Goal: Information Seeking & Learning: Find specific fact

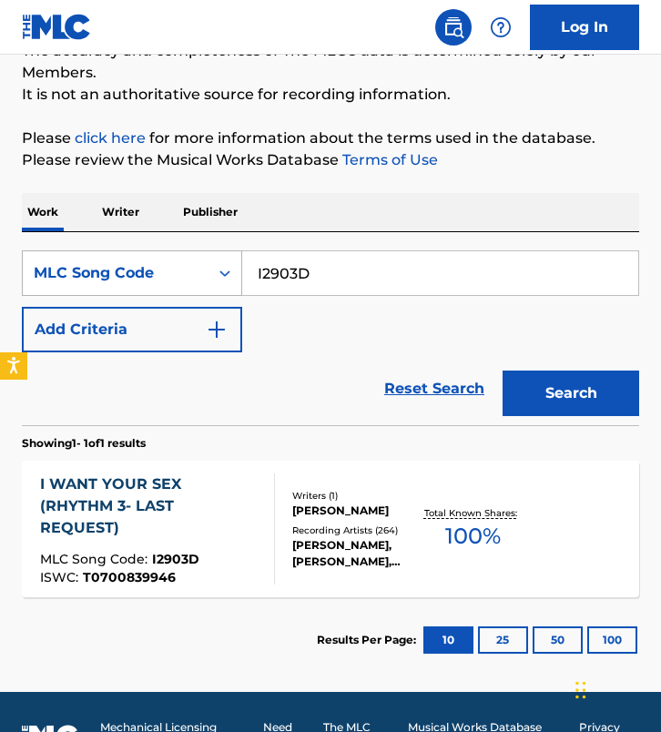
drag, startPoint x: 343, startPoint y: 271, endPoint x: 130, endPoint y: 261, distance: 213.3
click at [130, 261] on div "SearchWithCriteria0bfd52d5-3f51-46a8-a438-504931f949d5 MLC Song Code I2903D" at bounding box center [330, 273] width 617 height 46
paste input "P81459"
click at [503, 371] on button "Search" at bounding box center [571, 394] width 137 height 46
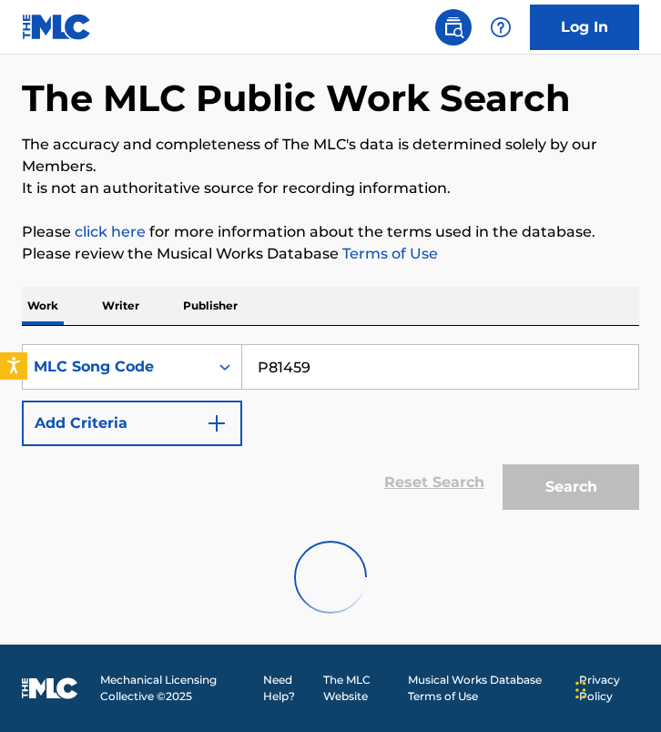
scroll to position [168, 0]
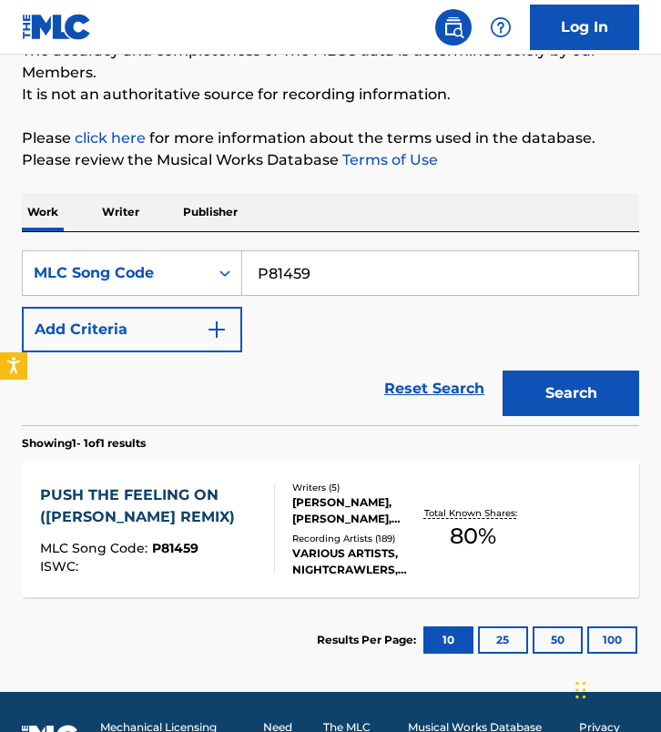
drag, startPoint x: 370, startPoint y: 280, endPoint x: 32, endPoint y: 216, distance: 343.8
click at [32, 216] on div "Work Writer Publisher SearchWithCriteria0bfd52d5-3f51-46a8-a438-504931f949d5 ML…" at bounding box center [330, 438] width 617 height 490
paste input "T2824V"
type input "T2824V"
click at [503, 371] on button "Search" at bounding box center [571, 394] width 137 height 46
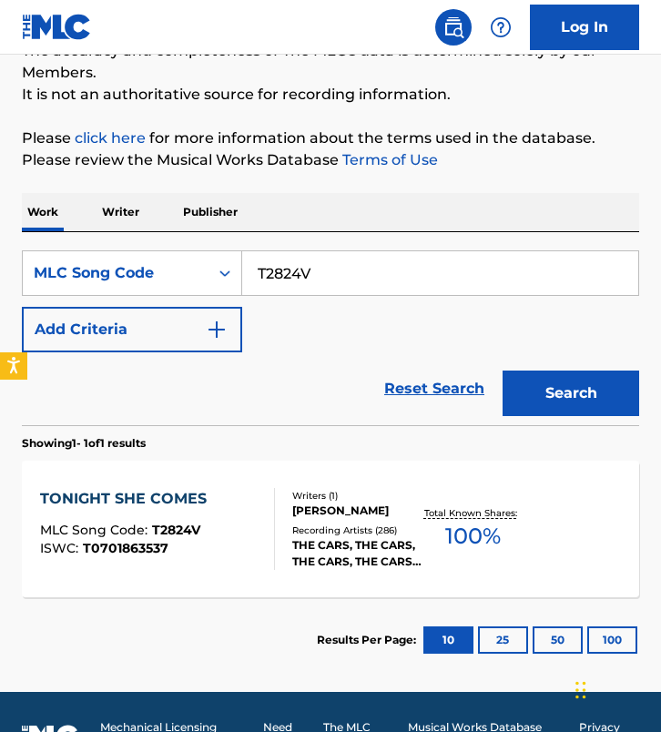
click at [321, 505] on div "[PERSON_NAME]" at bounding box center [356, 511] width 129 height 16
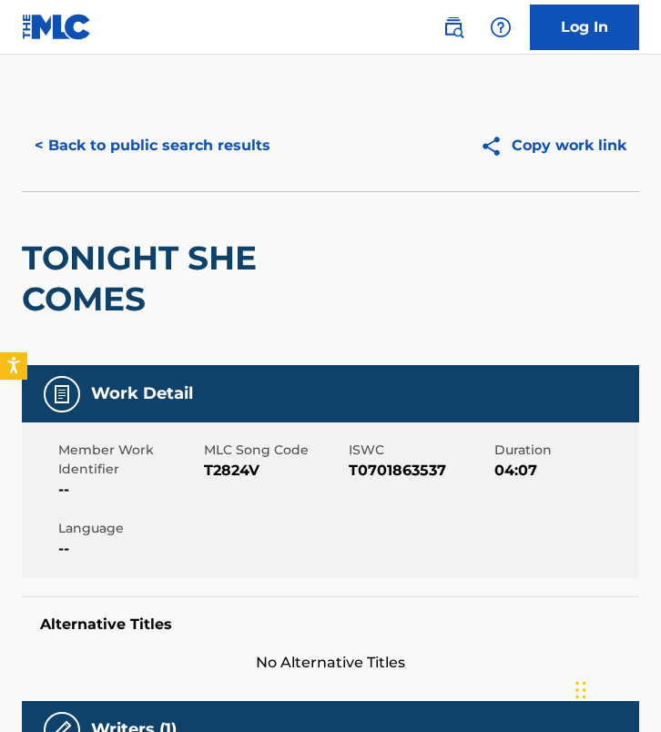
click at [229, 454] on span "MLC Song Code" at bounding box center [274, 450] width 141 height 19
click at [229, 468] on span "T2824V" at bounding box center [274, 471] width 141 height 22
copy span "T2824V"
click at [183, 143] on button "< Back to public search results" at bounding box center [152, 146] width 261 height 46
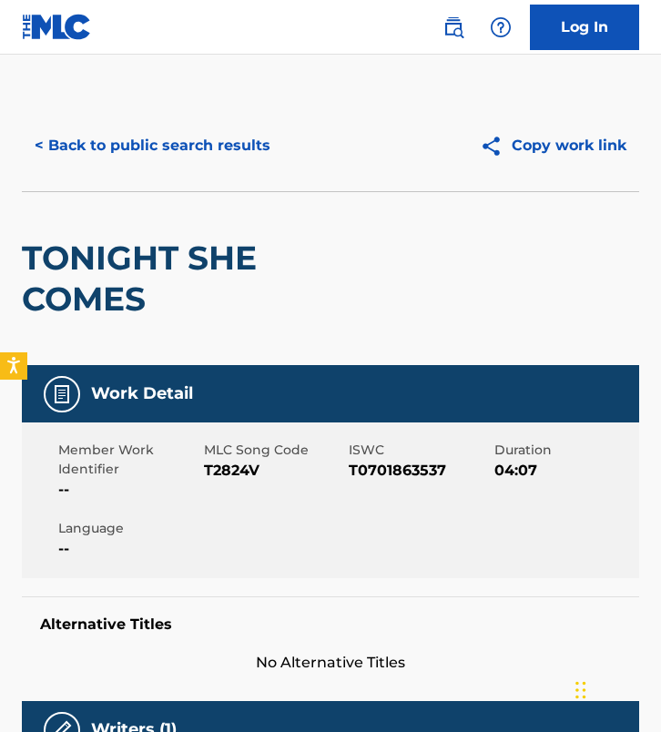
scroll to position [168, 0]
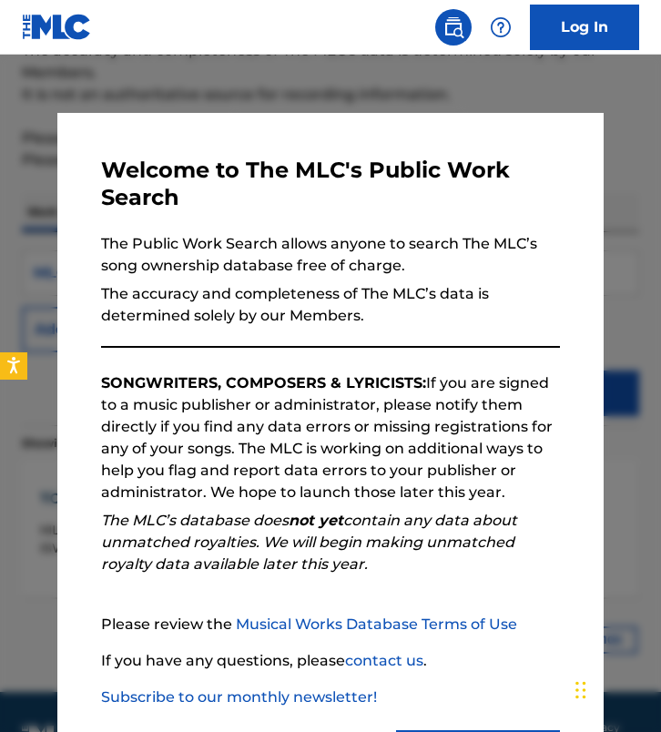
click at [112, 128] on div "Welcome to The MLC's Public Work Search The Public Work Search allows anyone to…" at bounding box center [330, 468] width 546 height 711
click at [133, 114] on div "Welcome to The MLC's Public Work Search The Public Work Search allows anyone to…" at bounding box center [330, 468] width 546 height 711
click at [192, 73] on div at bounding box center [330, 421] width 661 height 732
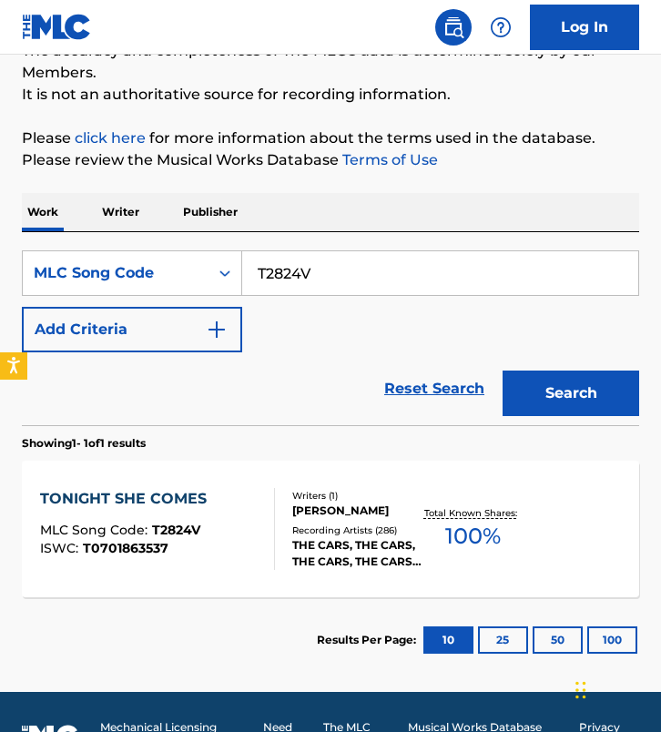
drag, startPoint x: 355, startPoint y: 276, endPoint x: 77, endPoint y: 236, distance: 280.6
click at [77, 236] on div "SearchWithCriteria0bfd52d5-3f51-46a8-a438-504931f949d5 MLC Song Code T2824V Add…" at bounding box center [330, 328] width 617 height 193
paste input "AVEAH6"
click at [503, 371] on button "Search" at bounding box center [571, 394] width 137 height 46
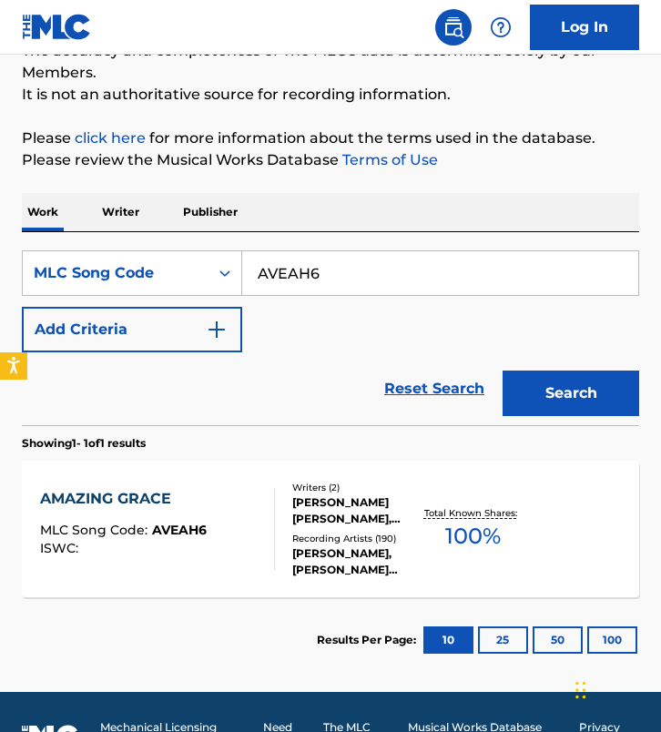
click at [291, 344] on div "SearchWithCriteria0bfd52d5-3f51-46a8-a438-504931f949d5 MLC Song Code AVEAH6 Add…" at bounding box center [330, 301] width 617 height 102
click at [301, 393] on div "Reset Search Search" at bounding box center [330, 388] width 617 height 73
drag, startPoint x: 356, startPoint y: 290, endPoint x: 58, endPoint y: 183, distance: 316.3
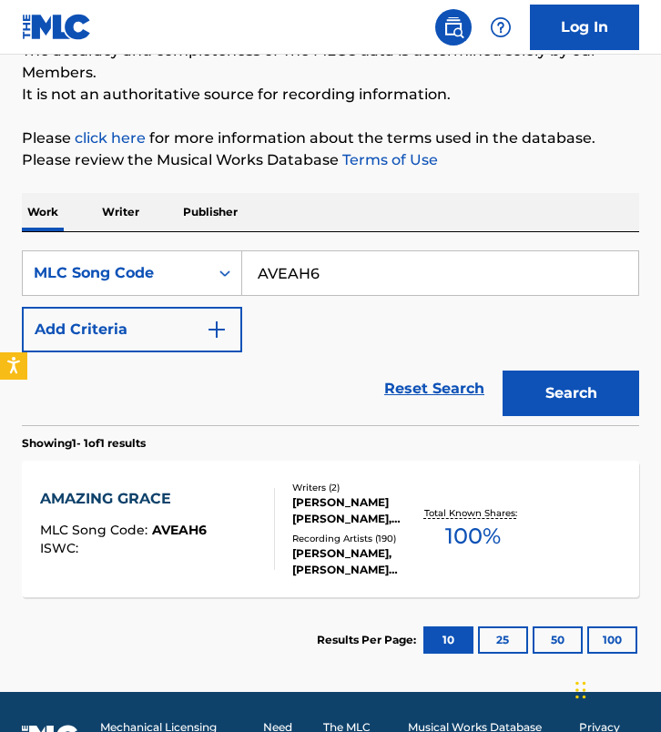
click at [58, 183] on div "The MLC Public Work Search The accuracy and completeness of The MLC's data is d…" at bounding box center [330, 308] width 661 height 750
paste input "UA3MTZ"
type input "UA3MTZ"
click at [503, 371] on button "Search" at bounding box center [571, 394] width 137 height 46
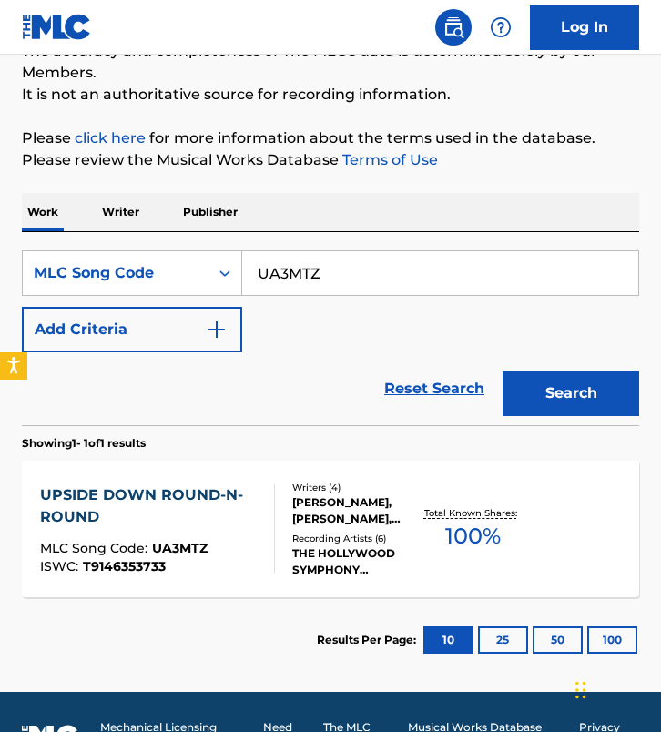
click at [302, 549] on div "THE HOLLYWOOD SYMPHONY ORCHESTRA AND VOICES, SALT-N-PEPA, SALT-N-PEPA, THE HOLL…" at bounding box center [356, 562] width 129 height 33
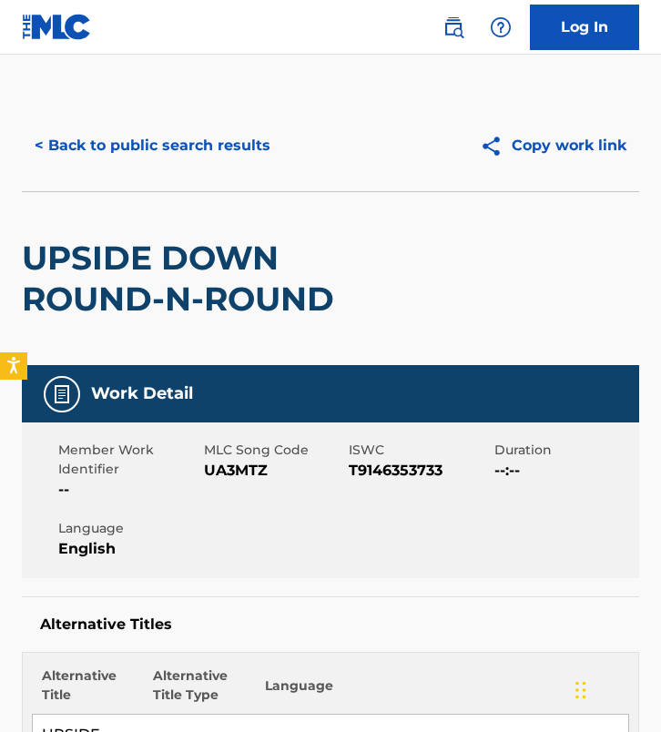
click at [179, 132] on button "< Back to public search results" at bounding box center [152, 146] width 261 height 46
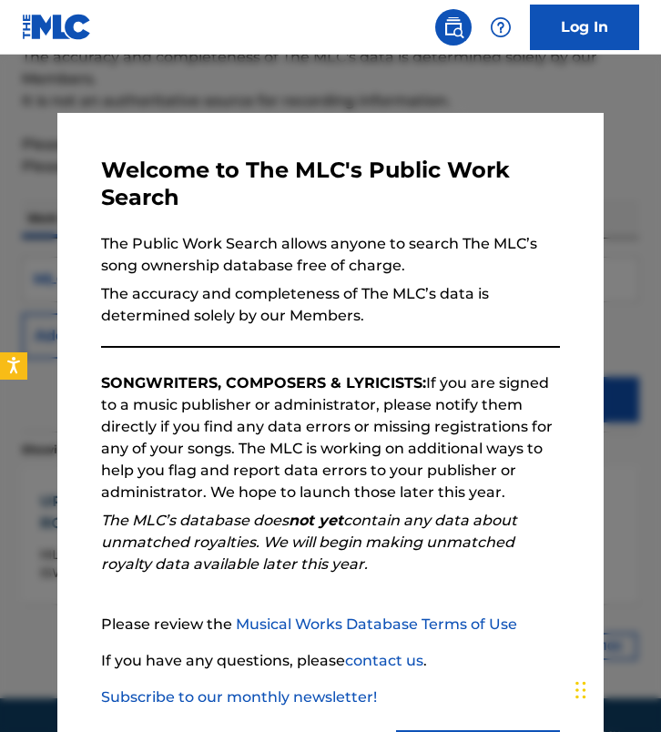
click at [179, 133] on div "Welcome to The MLC's Public Work Search The Public Work Search allows anyone to…" at bounding box center [330, 468] width 546 height 711
click at [179, 93] on div at bounding box center [330, 421] width 661 height 732
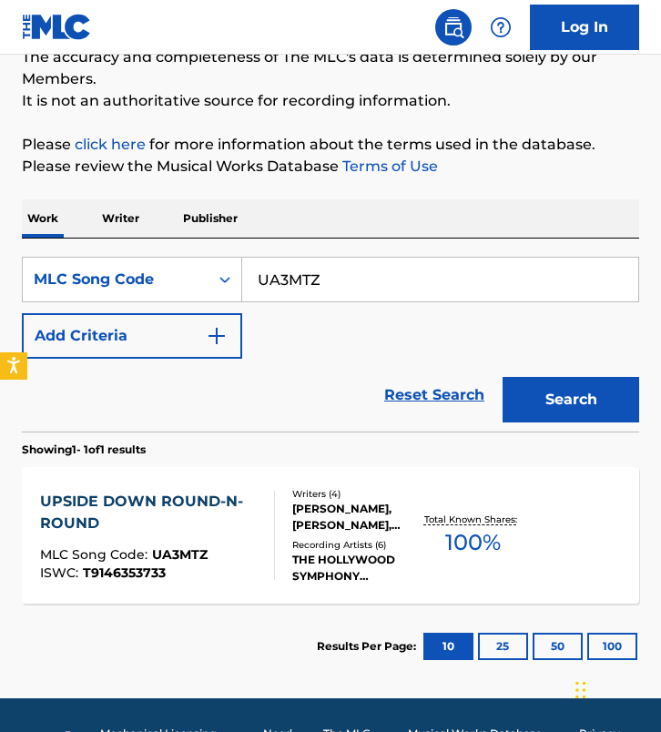
click at [332, 294] on input "UA3MTZ" at bounding box center [440, 280] width 396 height 44
paste input "83700"
type input "U83700"
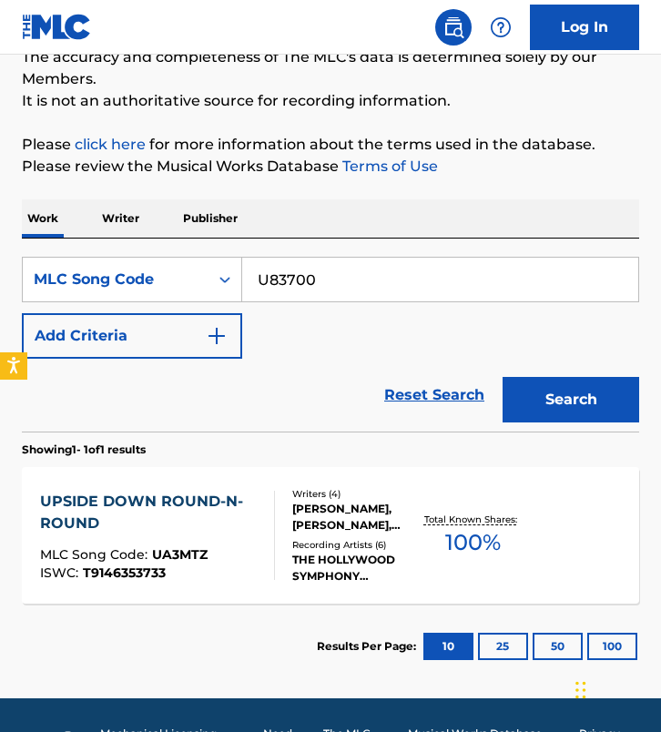
click at [503, 377] on button "Search" at bounding box center [571, 400] width 137 height 46
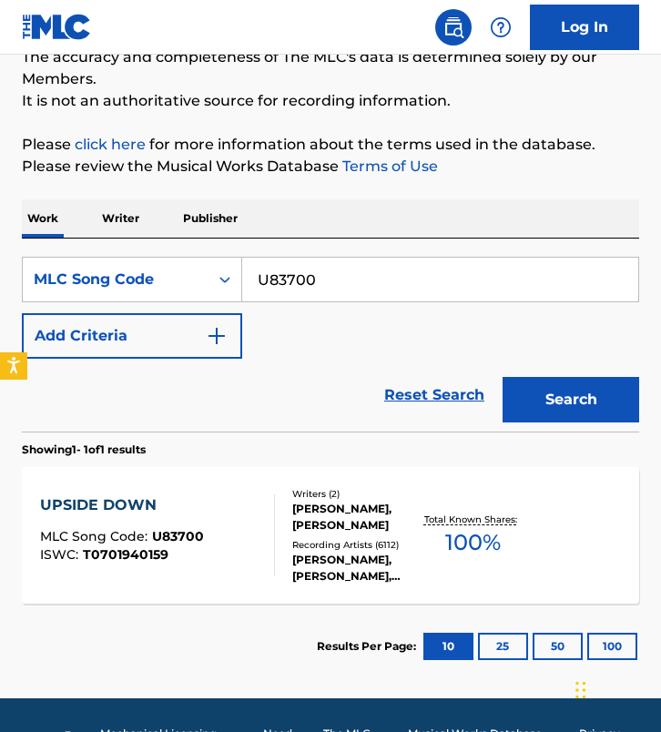
click at [277, 512] on div "Writers ( 2 ) NILE GREGORY RODGERS, BERNARD EDWARDS Recording Artists ( 6112 ) …" at bounding box center [348, 535] width 147 height 97
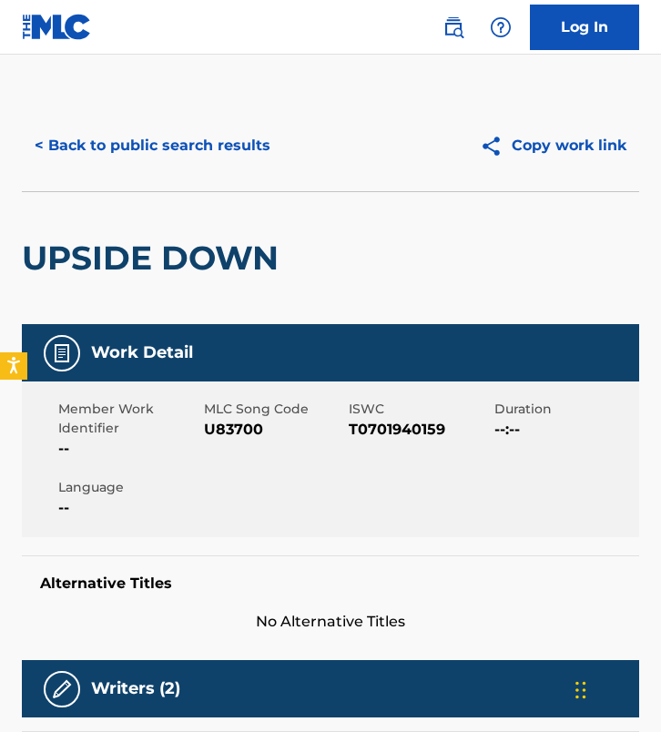
click at [233, 420] on span "U83700" at bounding box center [274, 430] width 141 height 22
copy span "U83700"
click at [248, 140] on button "< Back to public search results" at bounding box center [152, 146] width 261 height 46
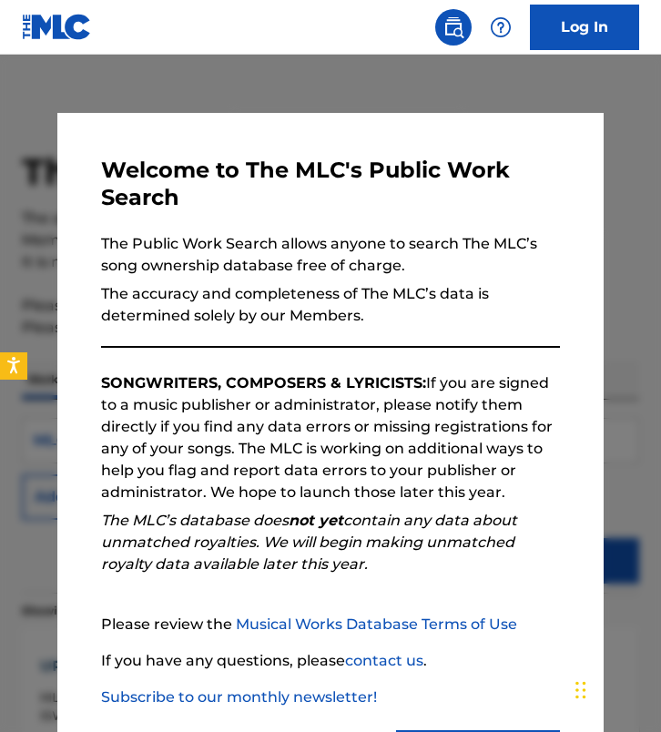
scroll to position [161, 0]
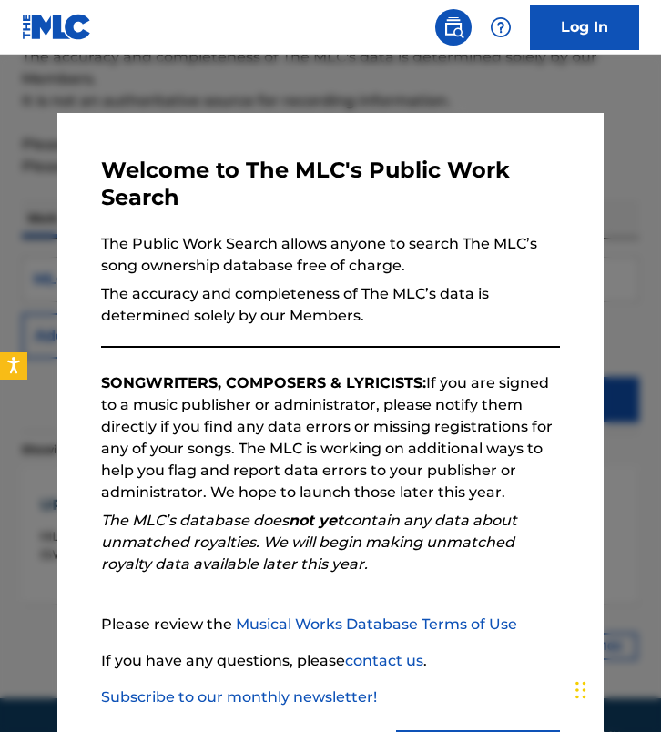
click at [270, 145] on div "Welcome to The MLC's Public Work Search The Public Work Search allows anyone to…" at bounding box center [330, 468] width 546 height 711
click at [270, 100] on div at bounding box center [330, 421] width 661 height 732
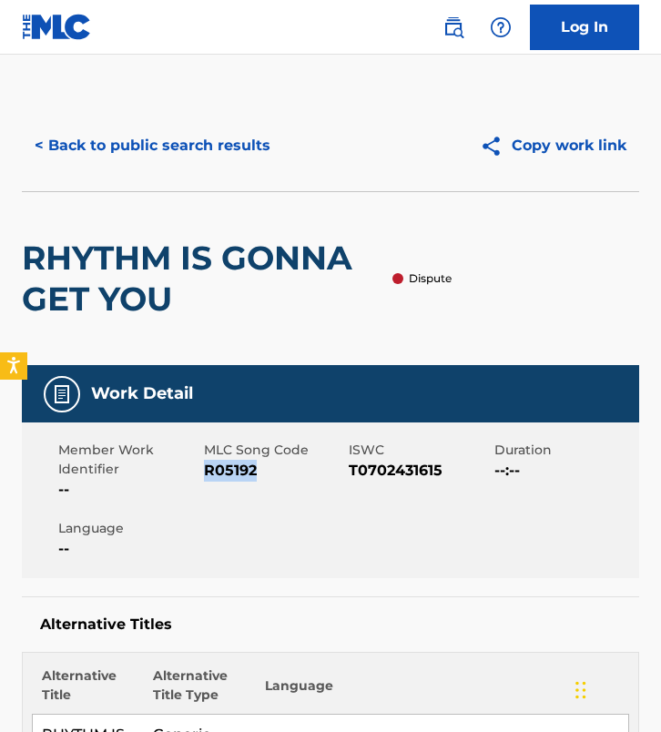
click at [151, 125] on button "< Back to public search results" at bounding box center [152, 146] width 261 height 46
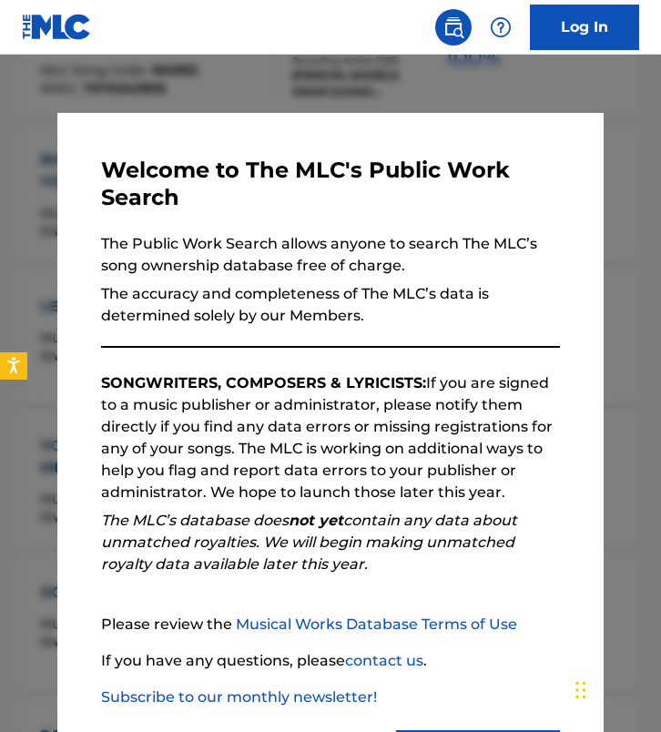
click at [48, 272] on div at bounding box center [330, 421] width 661 height 732
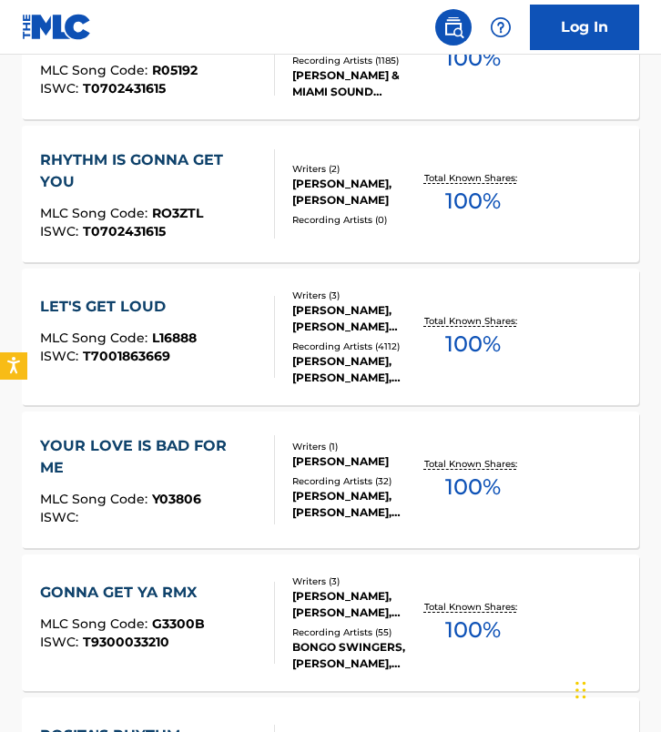
scroll to position [0, 0]
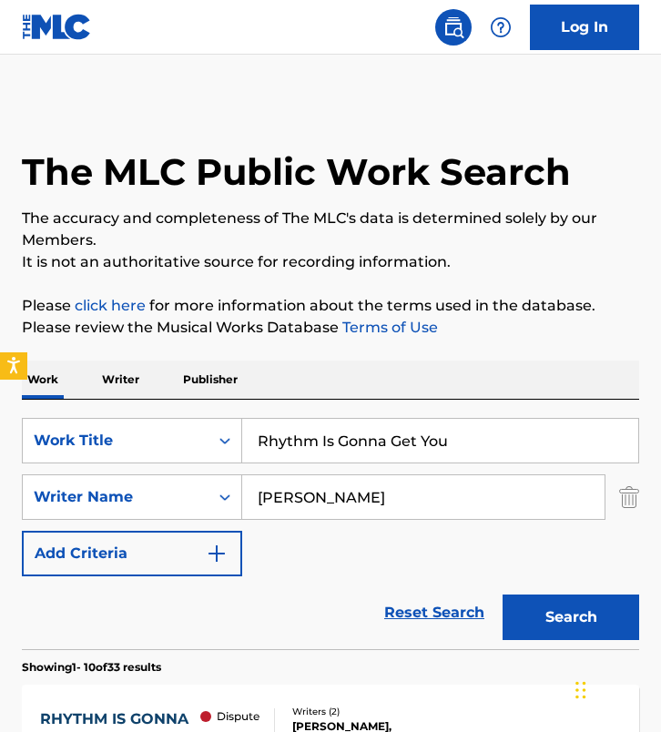
paste input "Push the Feeling On"
drag, startPoint x: 490, startPoint y: 449, endPoint x: 47, endPoint y: 398, distance: 445.5
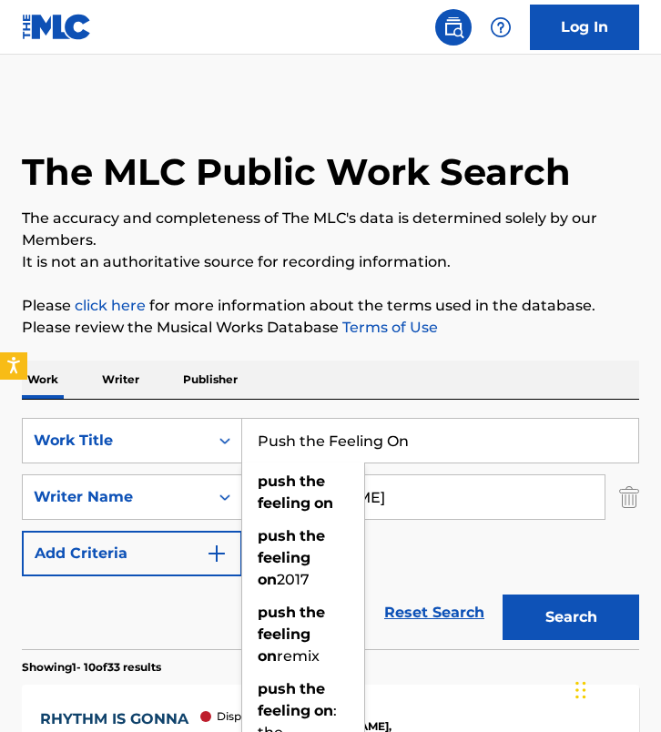
type input "Push the Feeling On"
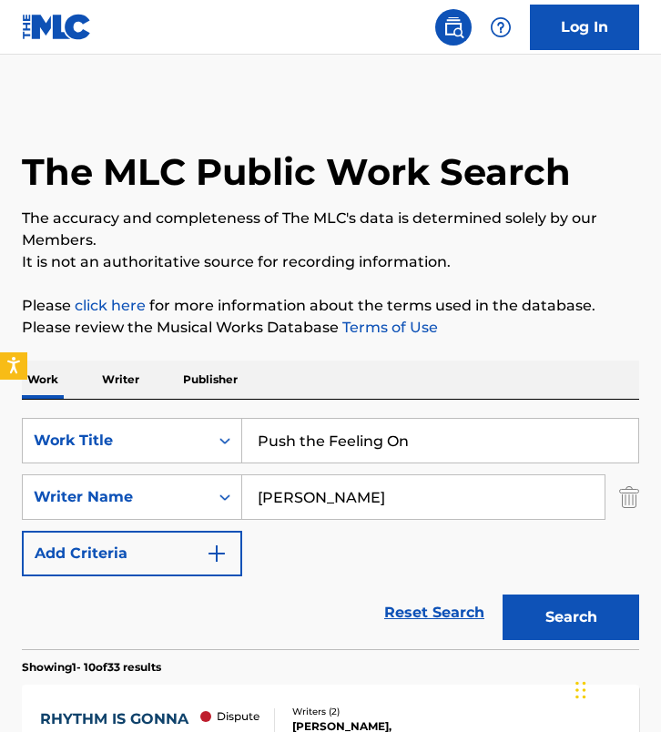
click at [386, 495] on input "[PERSON_NAME]" at bounding box center [423, 497] width 362 height 44
paste input "[PERSON_NAME]"
type input "[PERSON_NAME]"
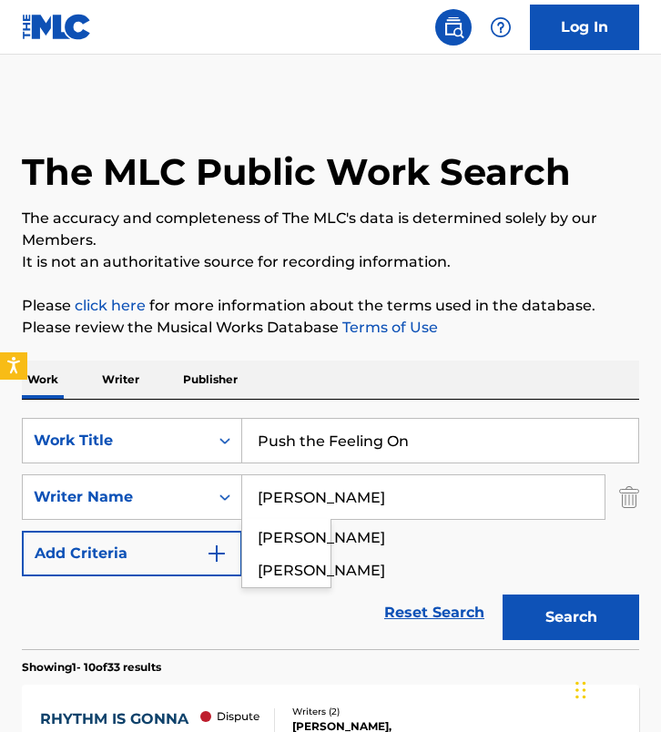
click at [503, 595] on button "Search" at bounding box center [571, 618] width 137 height 46
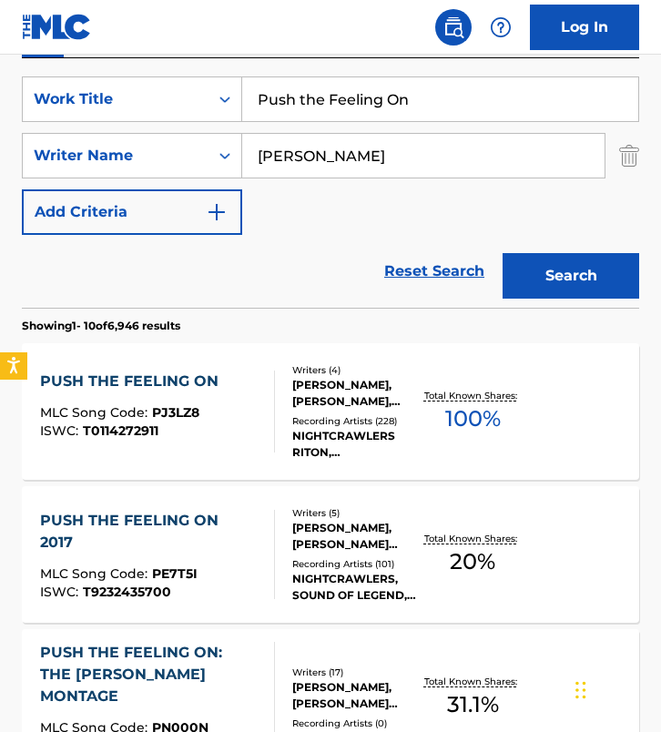
scroll to position [342, 0]
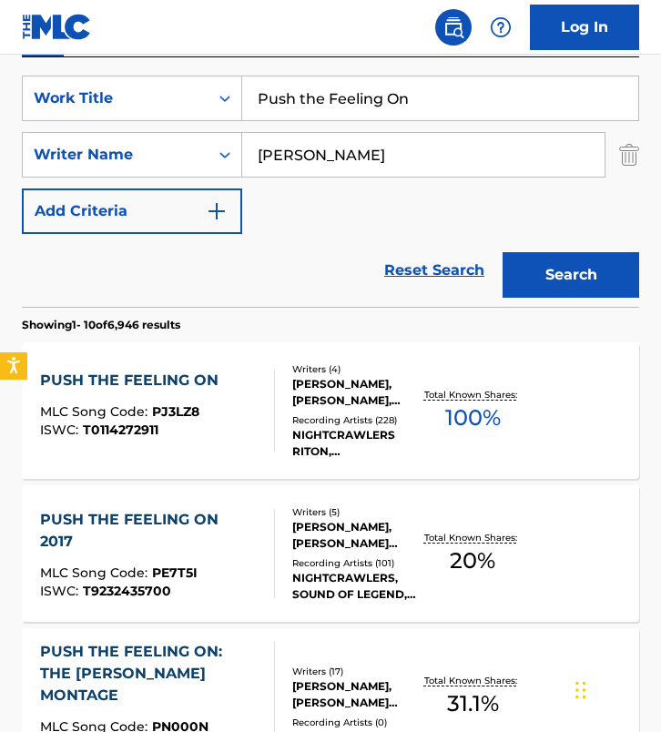
click at [281, 270] on div "Reset Search Search" at bounding box center [330, 270] width 617 height 73
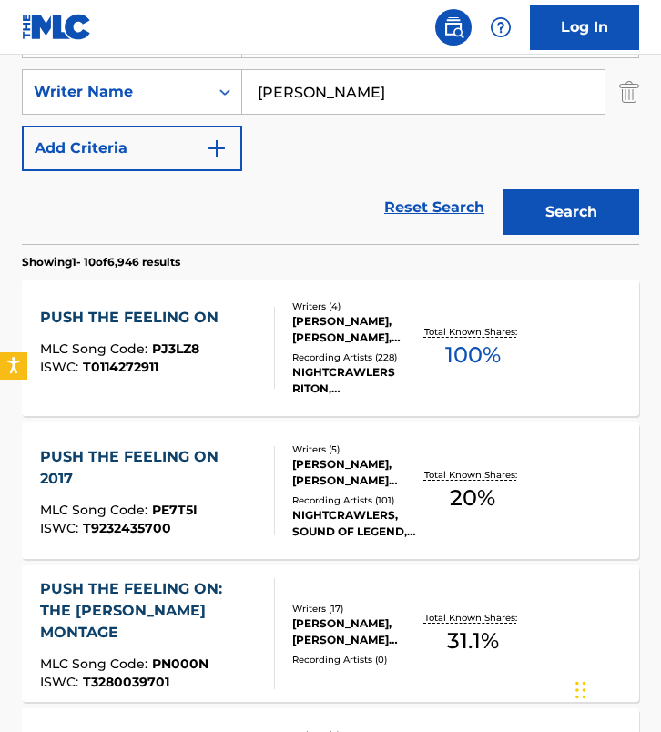
scroll to position [407, 0]
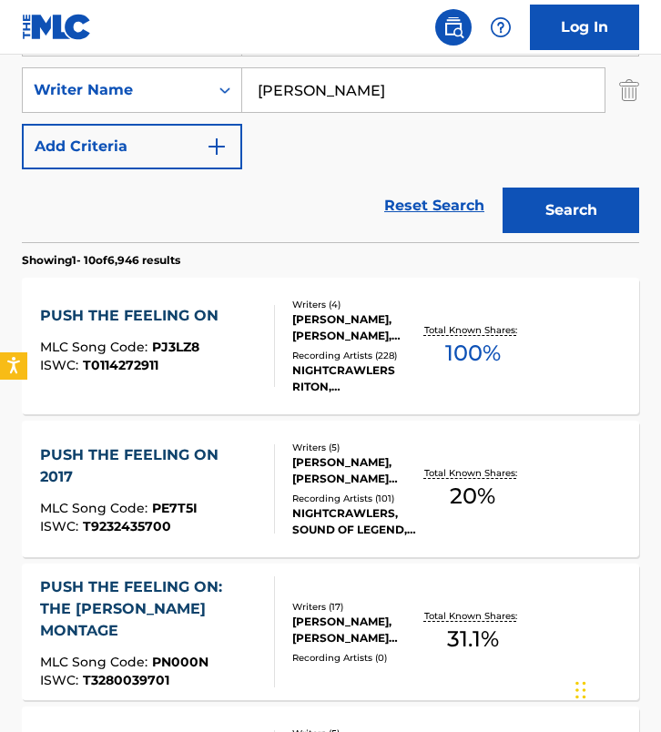
click at [270, 286] on div "PUSH THE FEELING ON MLC Song Code : PJ3LZ8 ISWC : T0114272911 Writers ( 4 ) [PE…" at bounding box center [330, 346] width 617 height 137
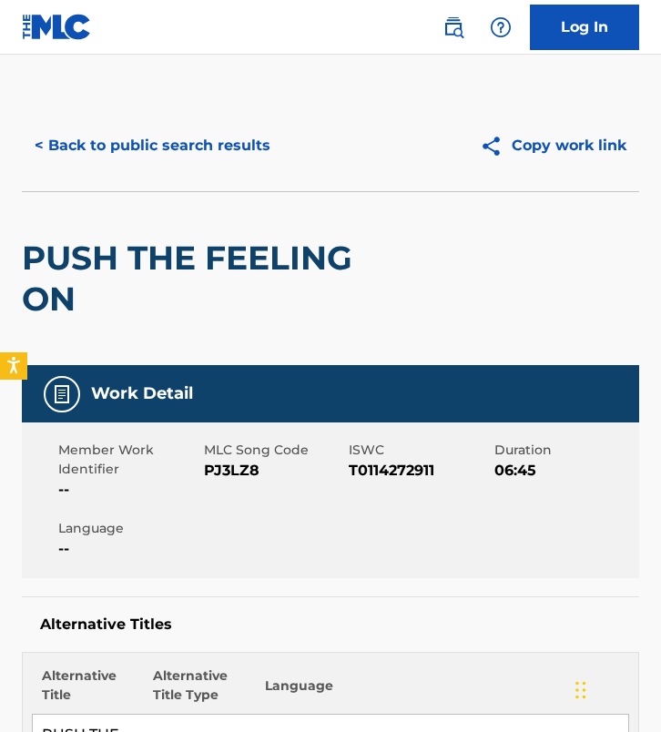
click at [238, 470] on span "PJ3LZ8" at bounding box center [274, 471] width 141 height 22
copy span "PJ3LZ8"
click at [206, 139] on button "< Back to public search results" at bounding box center [152, 146] width 261 height 46
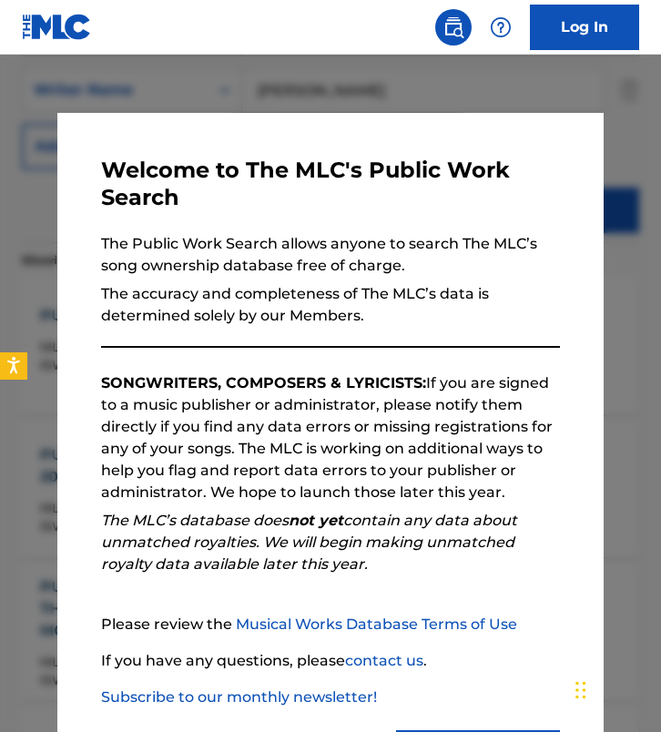
click at [149, 100] on div at bounding box center [330, 421] width 661 height 732
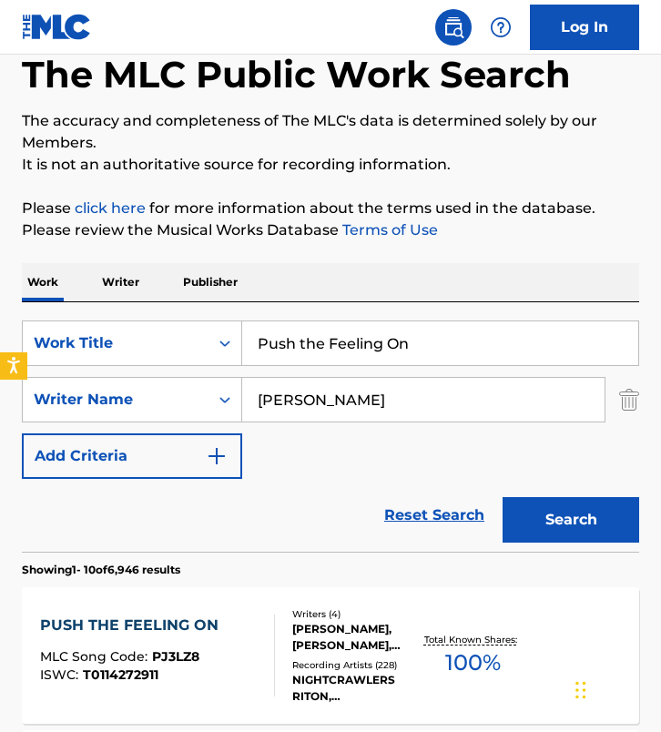
scroll to position [82, 0]
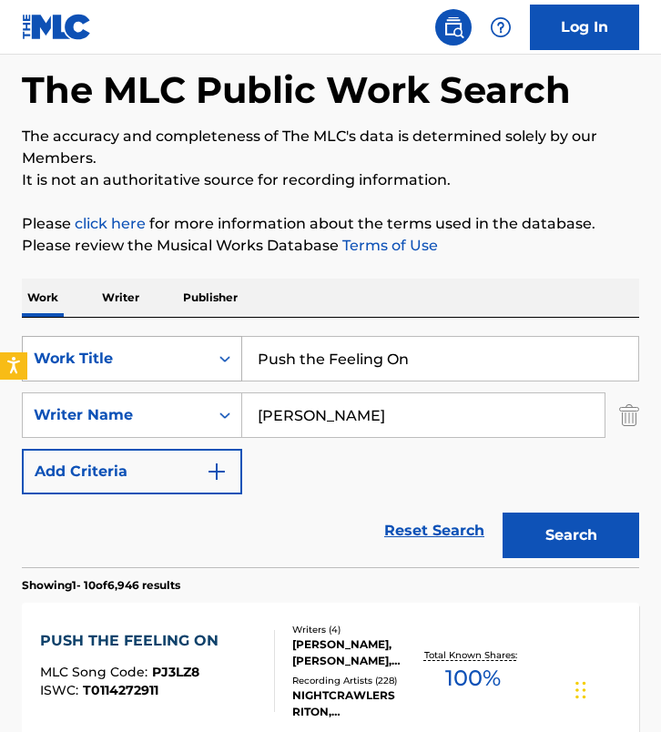
drag, startPoint x: 450, startPoint y: 359, endPoint x: 146, endPoint y: 352, distance: 304.3
click at [146, 352] on div "SearchWithCriteria56bb005a-112c-4fd1-9512-738c2e664551 Work Title Push the Feel…" at bounding box center [330, 359] width 617 height 46
paste input "Tonight She Comes"
type input "tonight she comes"
click at [340, 420] on input "[PERSON_NAME]" at bounding box center [423, 415] width 362 height 44
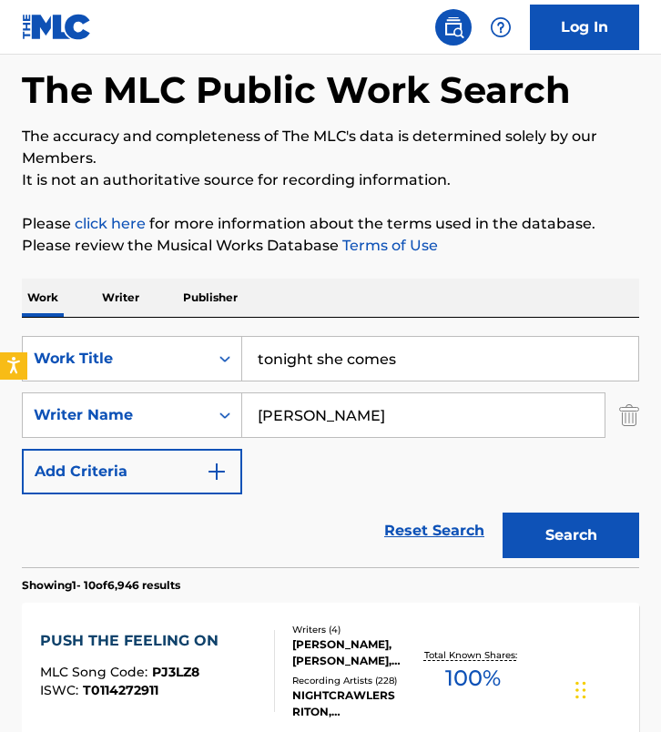
click at [340, 420] on input "[PERSON_NAME]" at bounding box center [423, 415] width 362 height 44
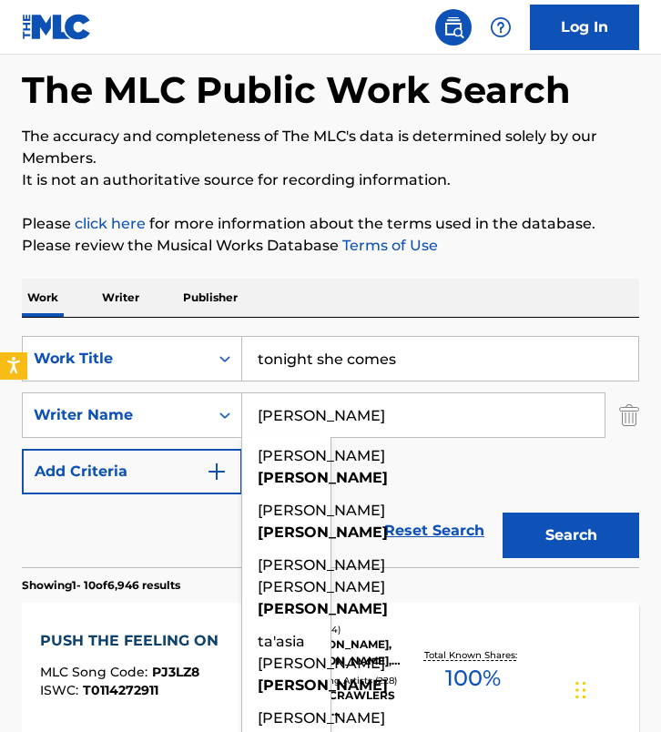
paste input "[PERSON_NAME]"
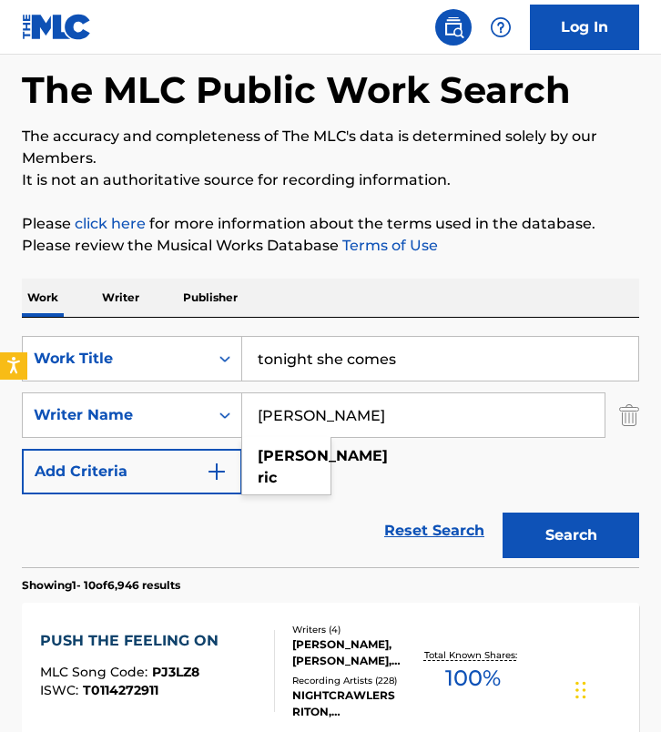
type input "[PERSON_NAME]"
click at [503, 513] on button "Search" at bounding box center [571, 536] width 137 height 46
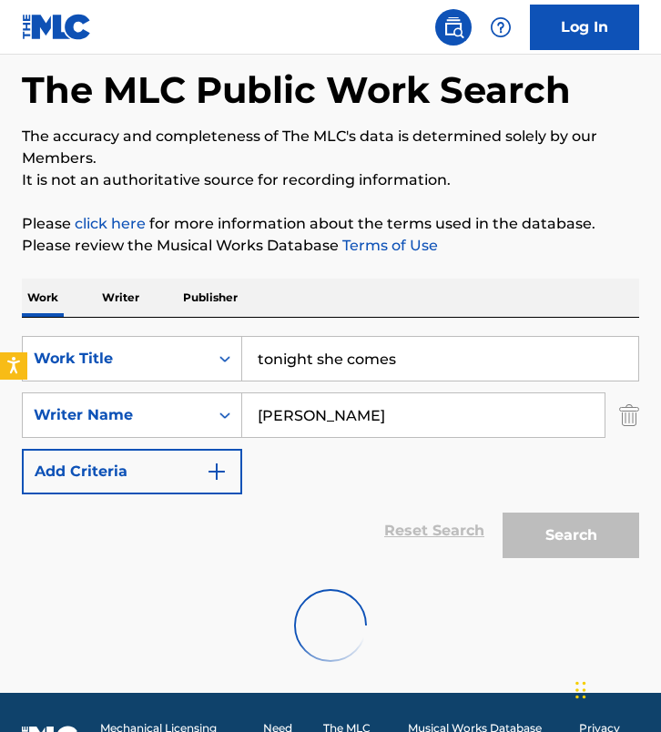
scroll to position [71, 0]
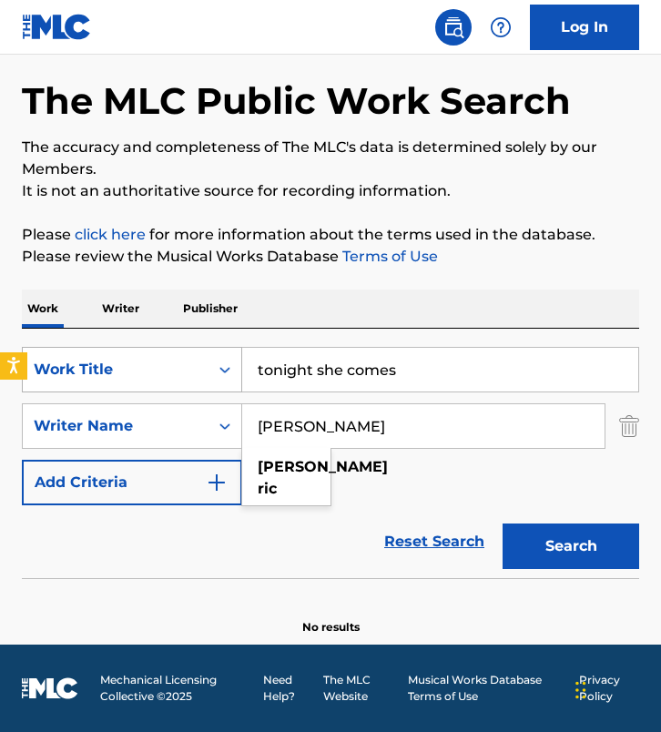
drag, startPoint x: 424, startPoint y: 366, endPoint x: 226, endPoint y: 365, distance: 198.5
click at [226, 365] on div "SearchWithCriteria56bb005a-112c-4fd1-9512-738c2e664551 Work Title tonight she c…" at bounding box center [330, 370] width 617 height 46
paste input "Up, Up and Away"
type input "Up, Up and Away"
click at [439, 434] on input "[PERSON_NAME]" at bounding box center [423, 426] width 362 height 44
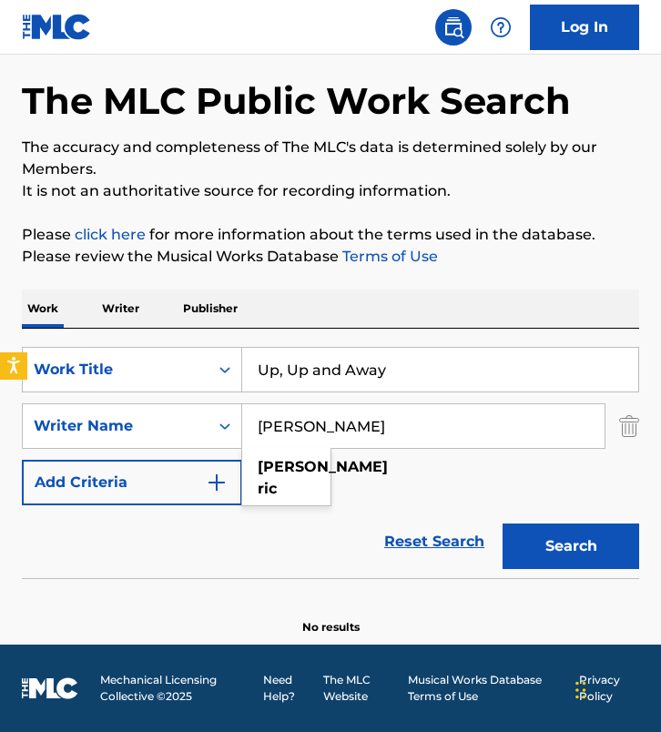
click at [439, 434] on input "[PERSON_NAME]" at bounding box center [423, 426] width 362 height 44
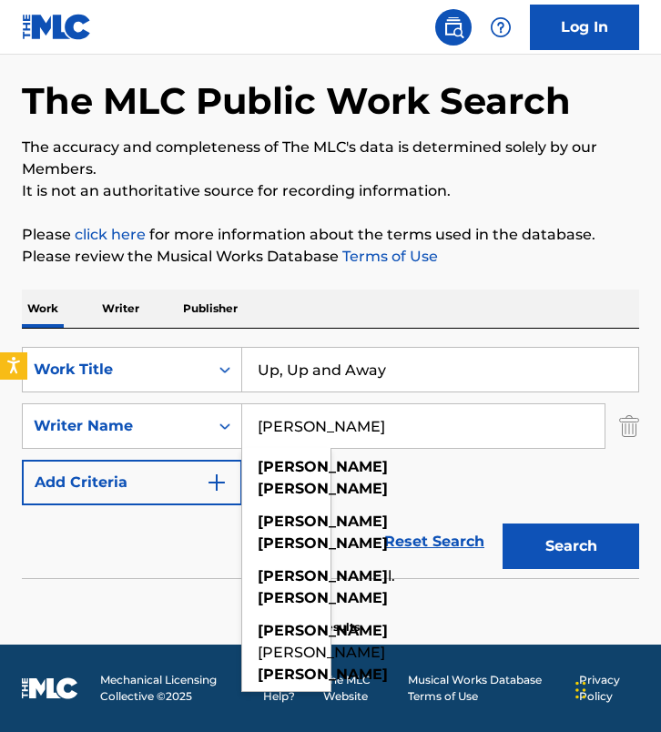
type input "[PERSON_NAME]"
click at [503, 524] on button "Search" at bounding box center [571, 547] width 137 height 46
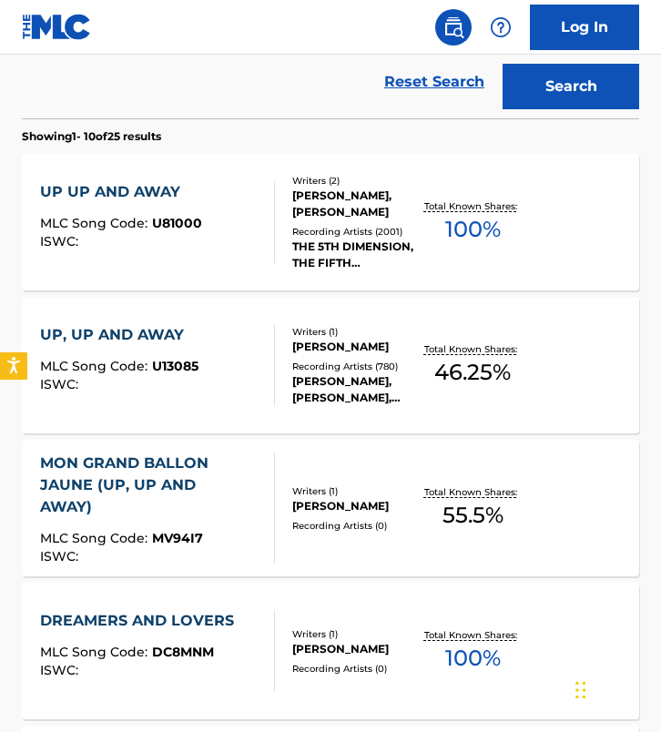
scroll to position [537, 0]
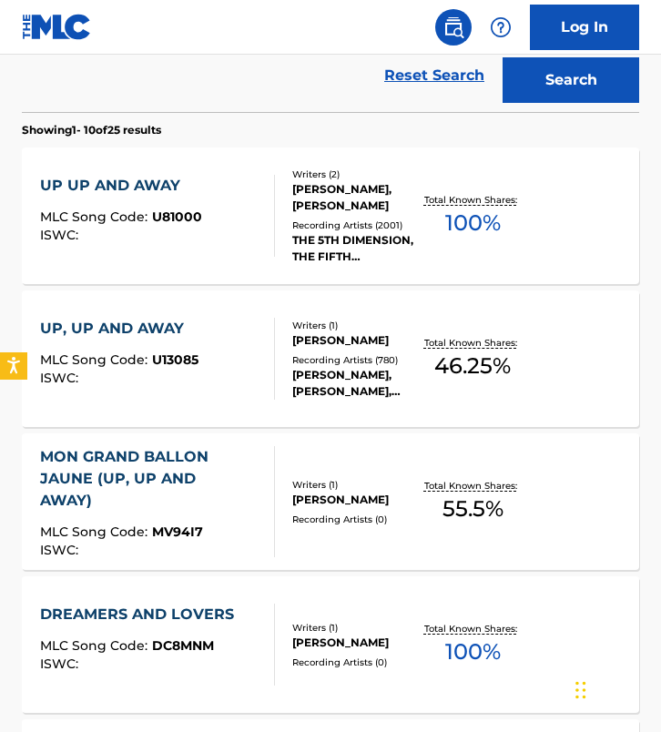
click at [199, 378] on div "UP, UP AND AWAY MLC Song Code : U13085 ISWC :" at bounding box center [157, 359] width 235 height 82
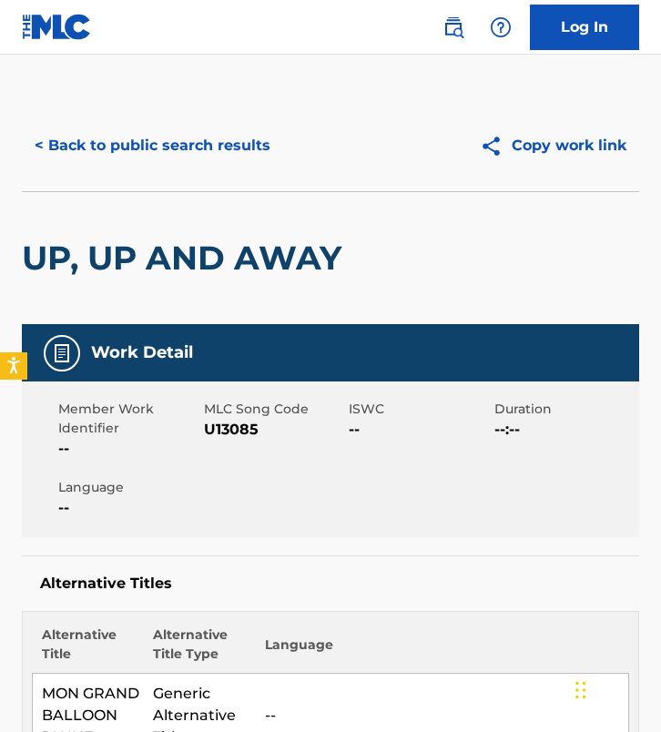
click at [100, 160] on button "< Back to public search results" at bounding box center [152, 146] width 261 height 46
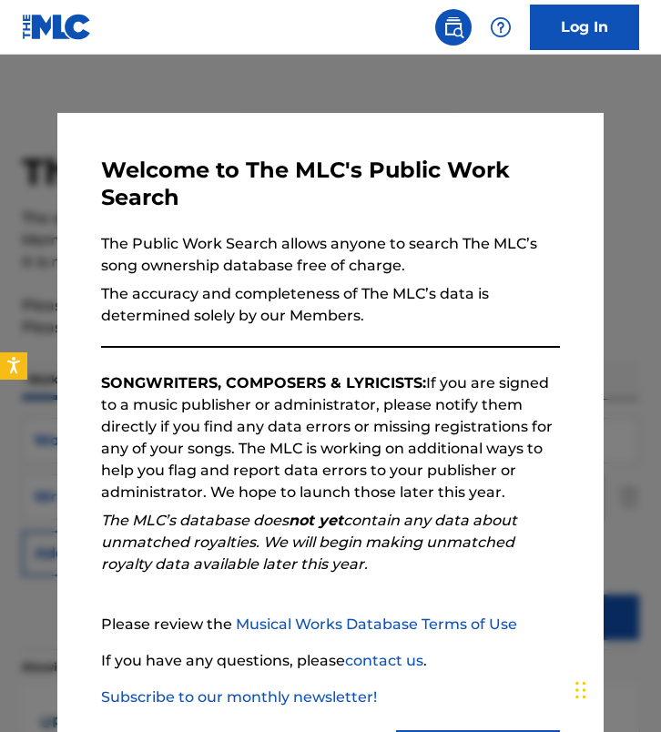
scroll to position [640, 0]
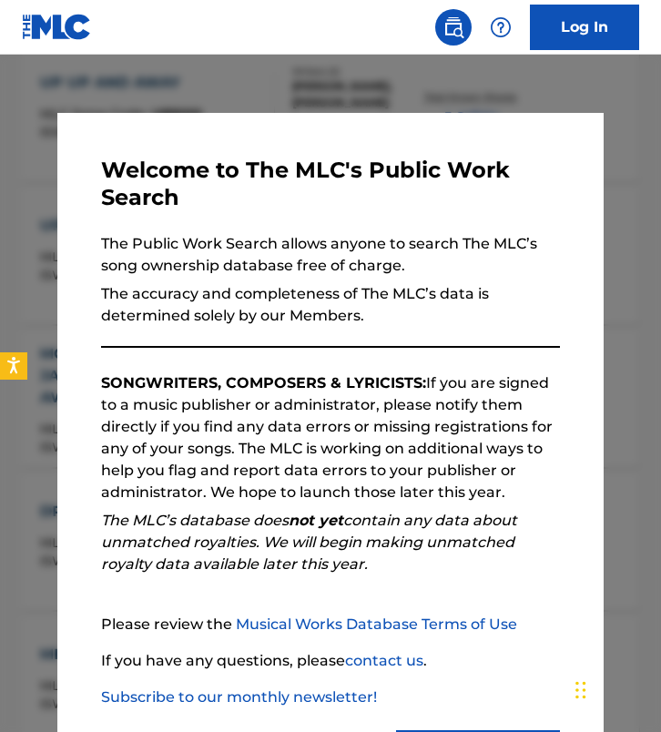
click at [170, 106] on div at bounding box center [330, 421] width 661 height 732
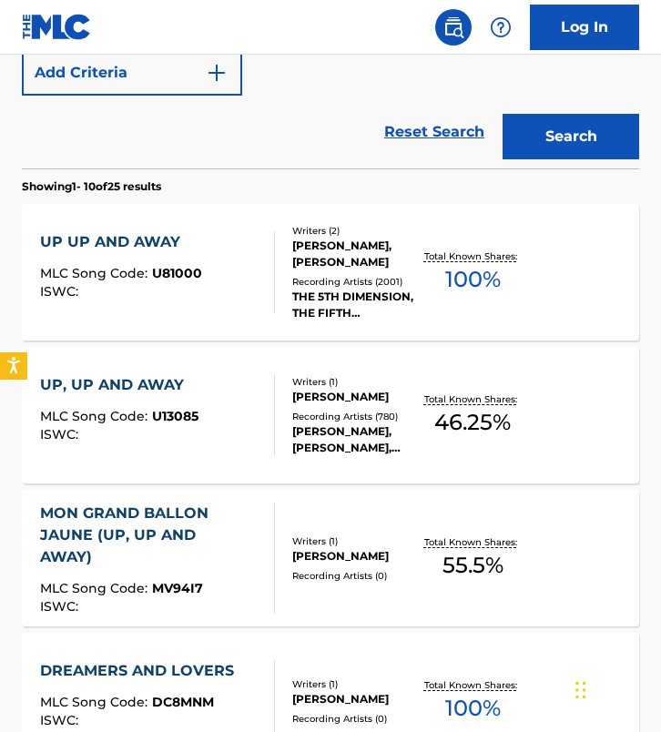
scroll to position [481, 0]
click at [201, 566] on div "MON GRAND BALLON JAUNE (UP, UP AND AWAY) MLC Song Code : MV94I7 ISWC :" at bounding box center [149, 558] width 219 height 111
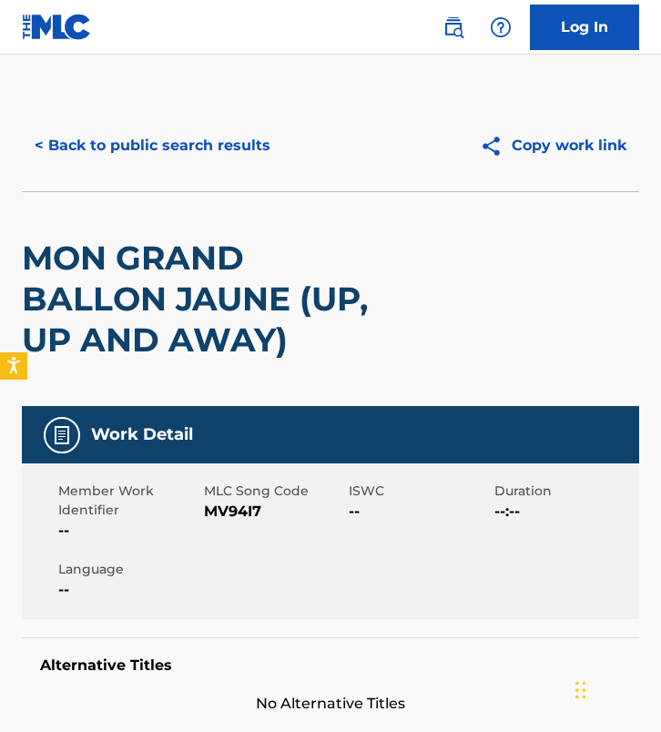
click at [221, 520] on span "MV94I7" at bounding box center [274, 512] width 141 height 22
copy span "MV94I7"
click at [198, 151] on button "< Back to public search results" at bounding box center [152, 146] width 261 height 46
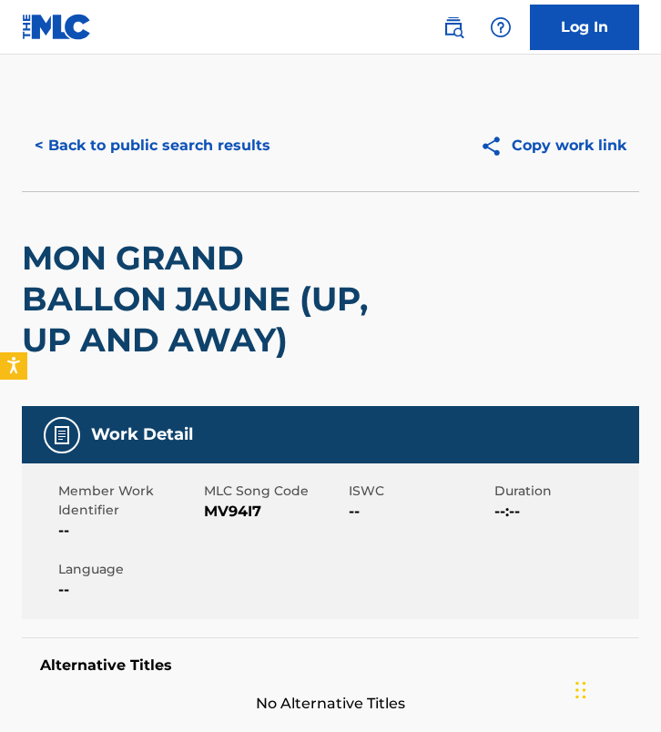
scroll to position [585, 0]
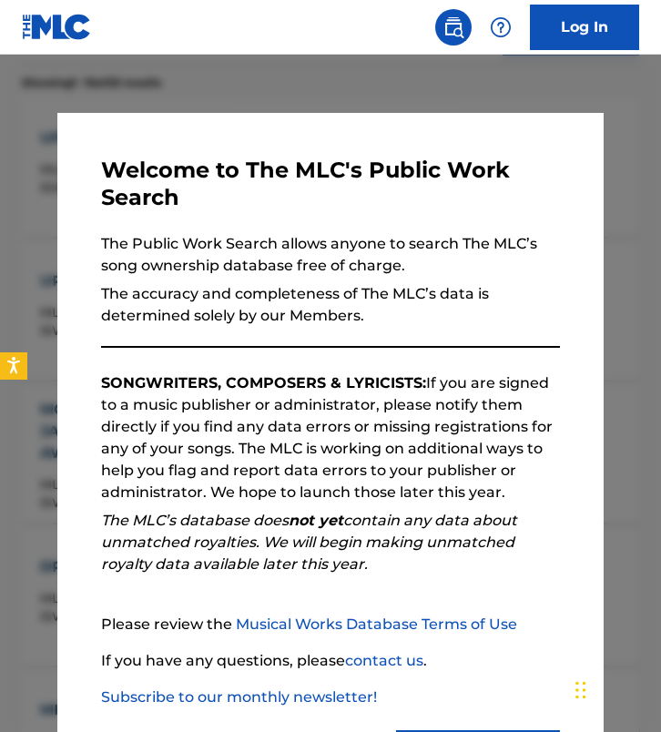
click at [219, 100] on div at bounding box center [330, 421] width 661 height 732
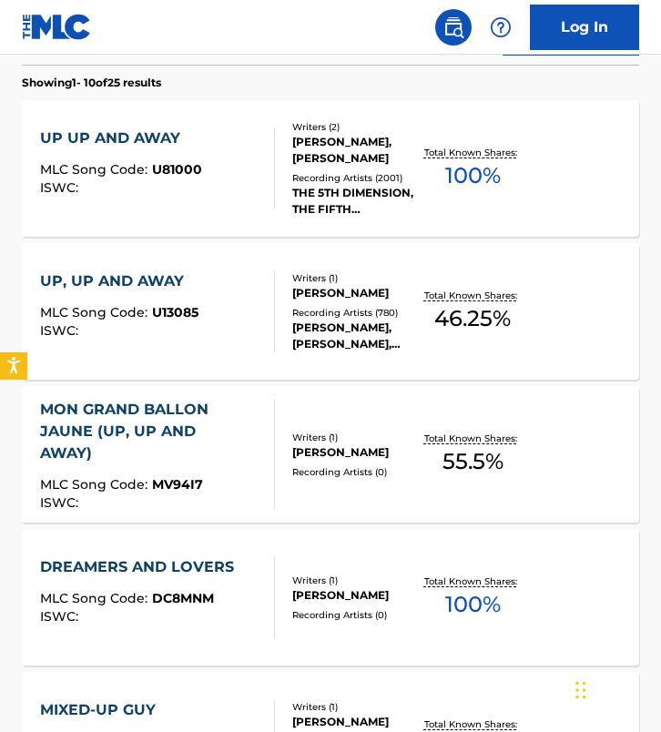
scroll to position [0, 0]
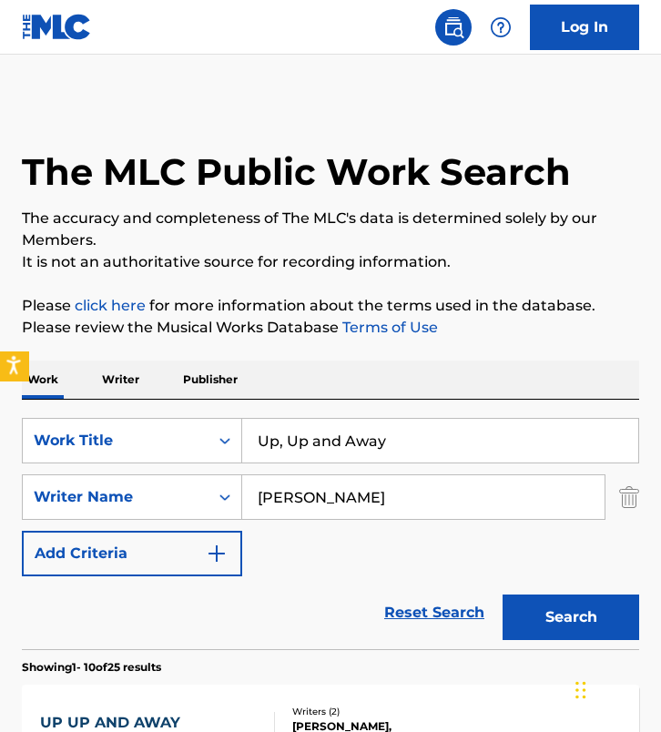
drag, startPoint x: 430, startPoint y: 447, endPoint x: 18, endPoint y: 352, distance: 422.4
click at [18, 352] on body "Accessibility Screen-Reader Guide, Feedback, and Issue Reporting | New window L…" at bounding box center [330, 366] width 661 height 732
paste input "You Light Up My Life"
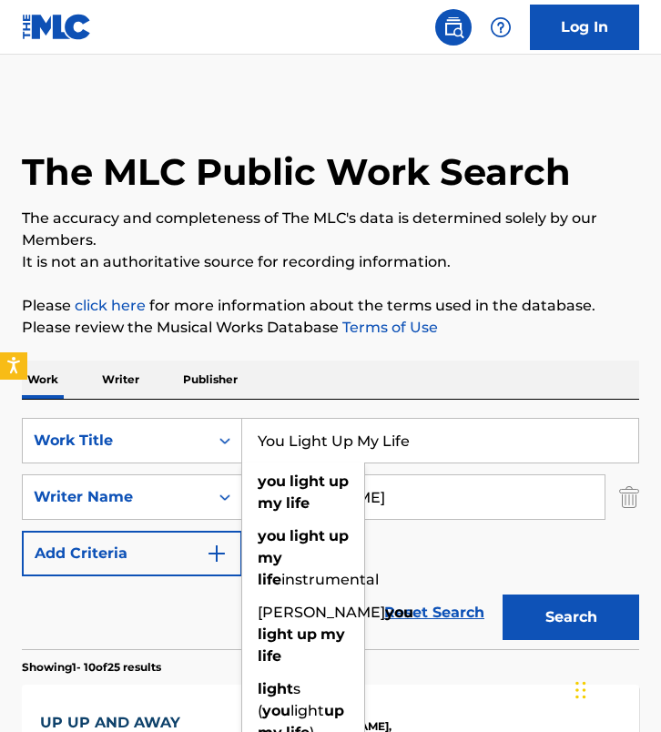
type input "You Light Up My Life"
click at [409, 494] on input "[PERSON_NAME]" at bounding box center [423, 497] width 362 height 44
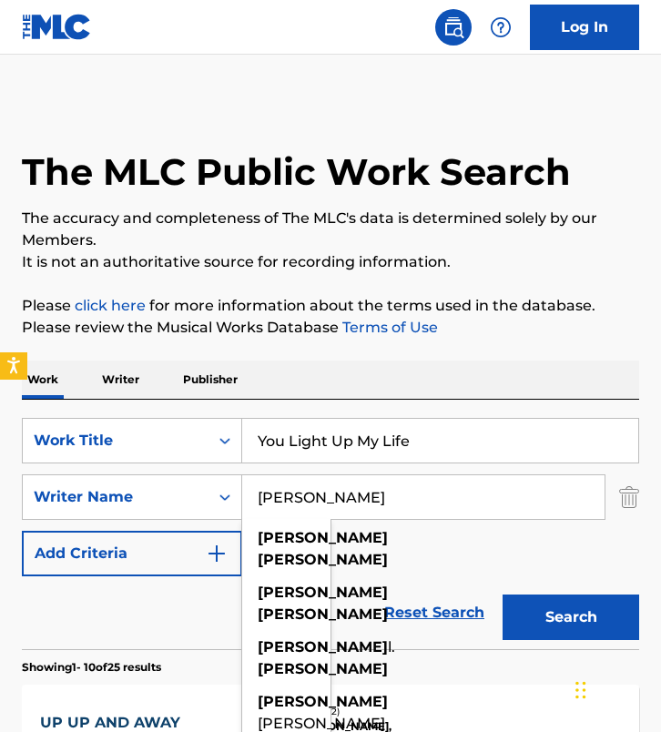
click at [409, 494] on input "[PERSON_NAME]" at bounding box center [423, 497] width 362 height 44
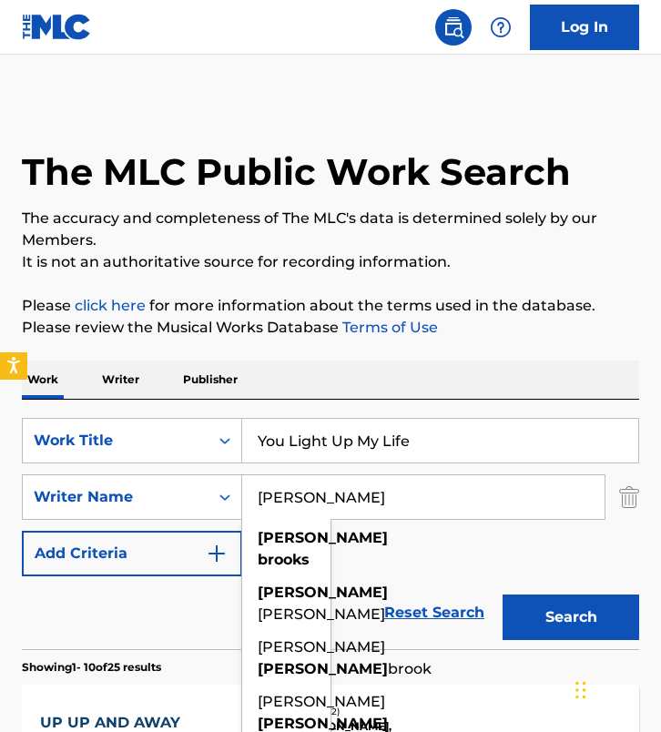
type input "[PERSON_NAME]"
click at [503, 595] on button "Search" at bounding box center [571, 618] width 137 height 46
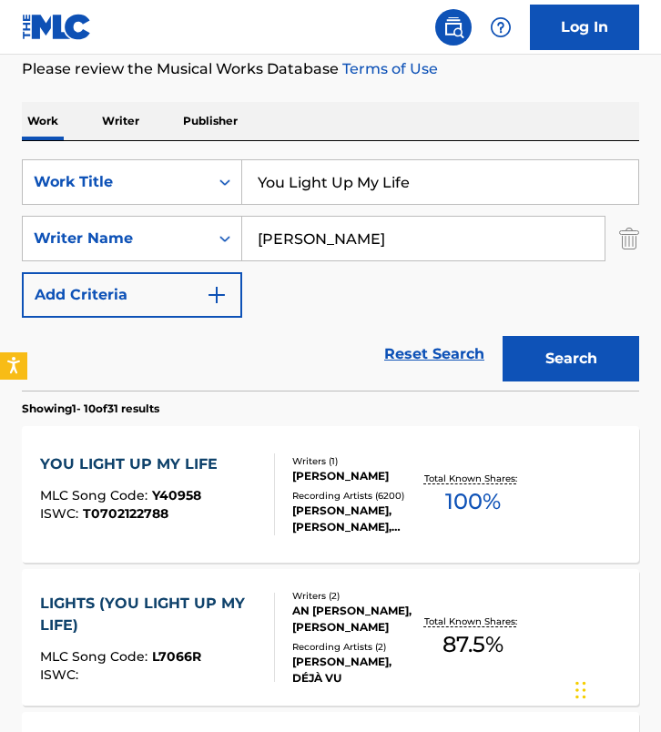
scroll to position [270, 0]
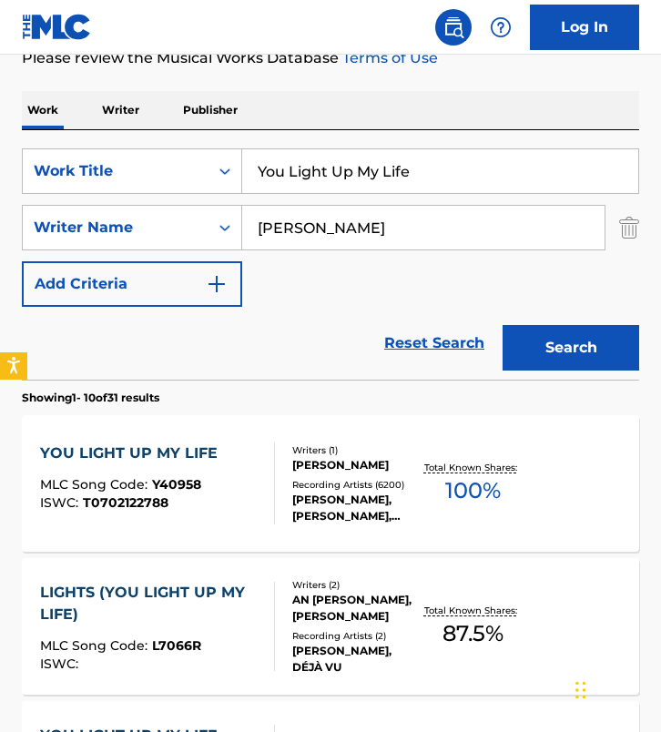
click at [225, 452] on div "YOU LIGHT UP MY LIFE MLC Song Code : Y40958 ISWC : T0702122788" at bounding box center [157, 484] width 235 height 82
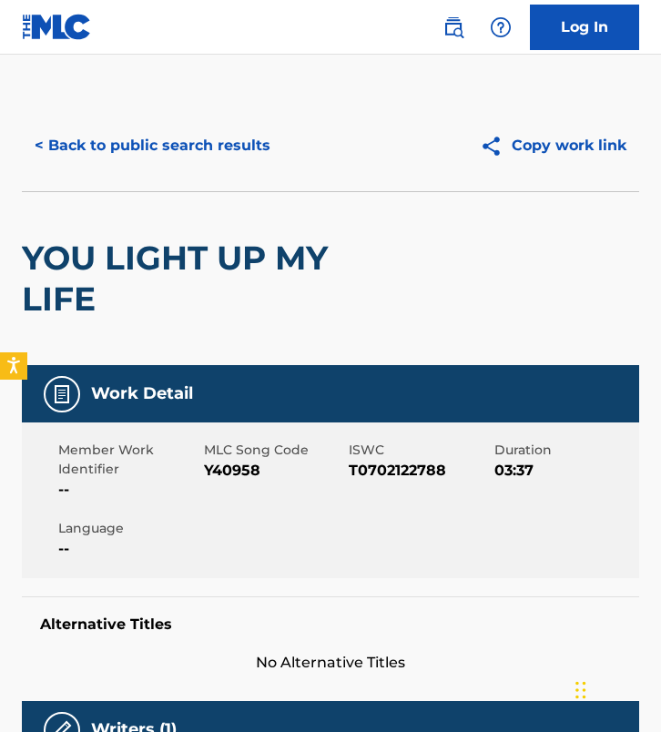
scroll to position [36, 0]
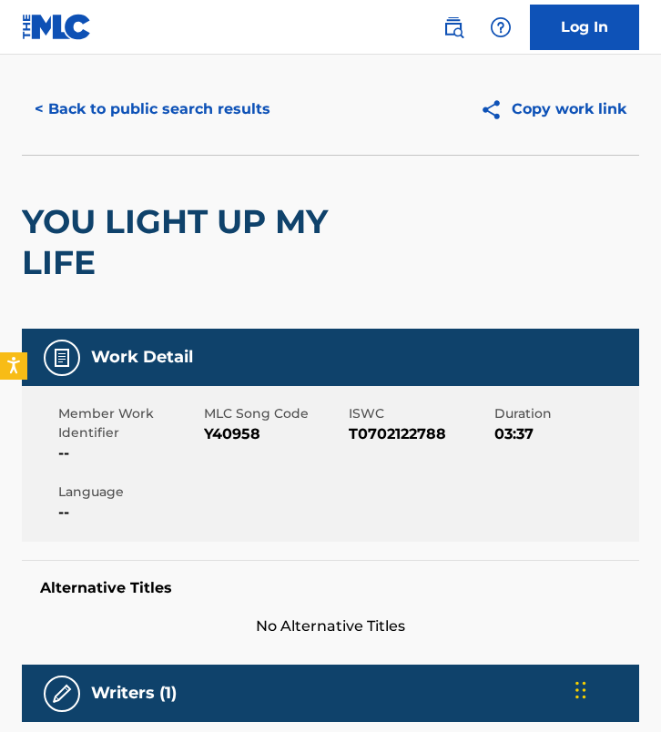
click at [228, 441] on span "Y40958" at bounding box center [274, 434] width 141 height 22
copy span "Y40958"
click at [139, 79] on div "< Back to public search results Copy work link" at bounding box center [330, 109] width 617 height 91
click at [139, 107] on button "< Back to public search results" at bounding box center [152, 110] width 261 height 46
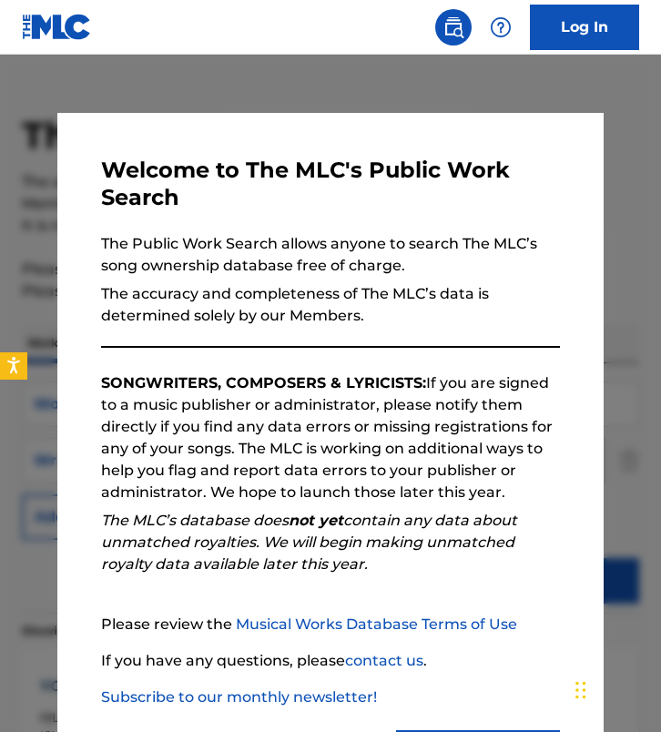
scroll to position [270, 0]
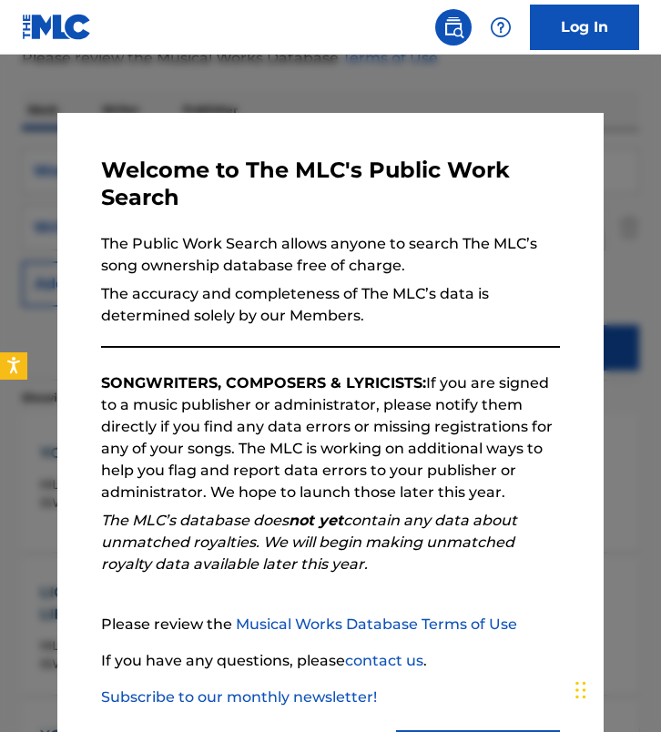
click at [174, 91] on div at bounding box center [330, 421] width 661 height 732
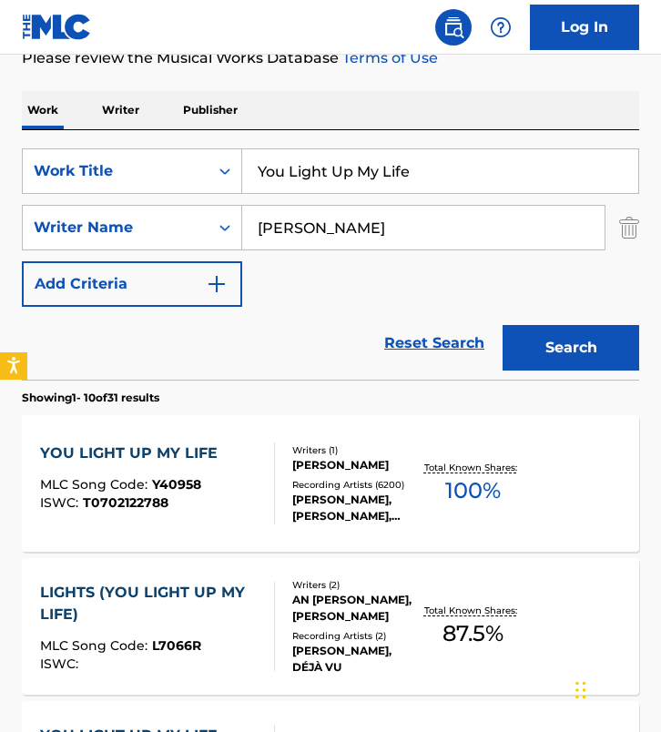
drag, startPoint x: 456, startPoint y: 174, endPoint x: -15, endPoint y: 148, distance: 472.5
click at [0, 148] on html "Accessibility Screen-Reader Guide, Feedback, and Issue Reporting | New window L…" at bounding box center [330, 96] width 661 height 732
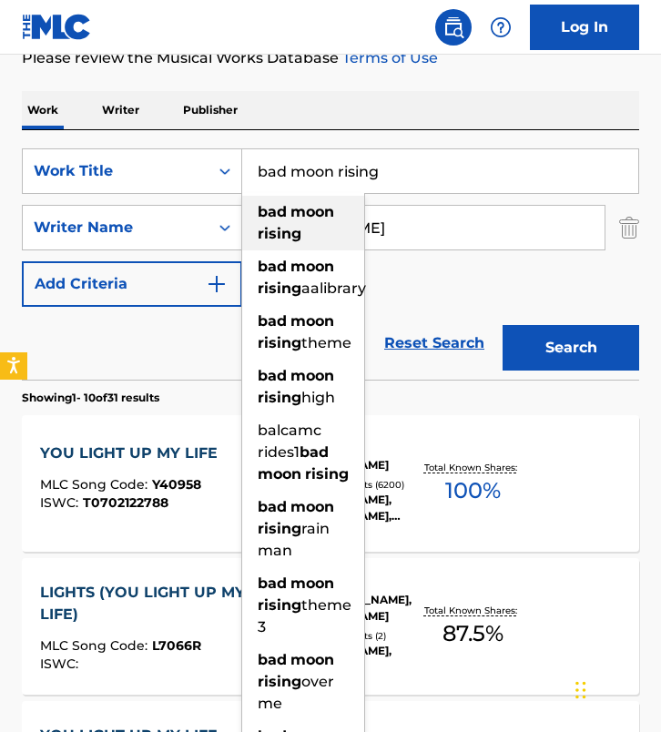
type input "bad moon rising"
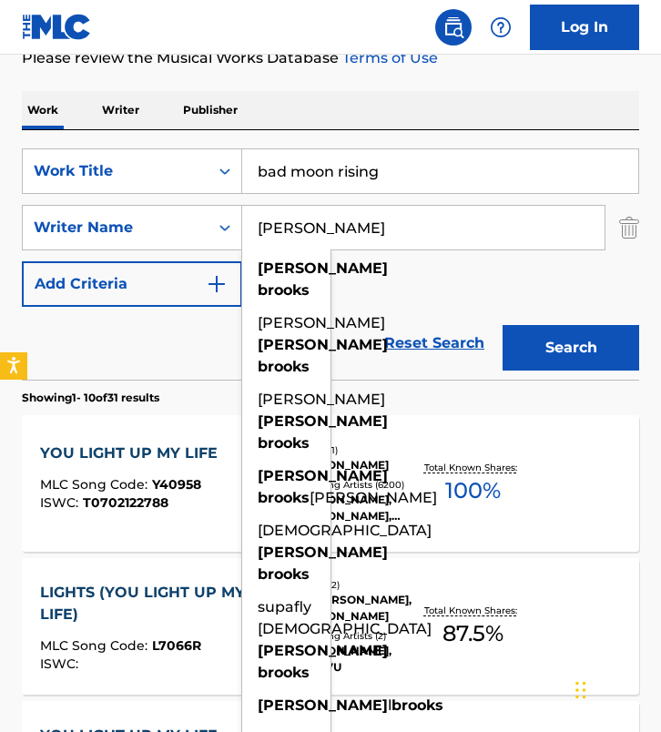
drag, startPoint x: 400, startPoint y: 217, endPoint x: 558, endPoint y: 250, distance: 161.8
click at [558, 250] on div "[PERSON_NAME] [PERSON_NAME] [PERSON_NAME] [PERSON_NAME] [PERSON_NAME] [PERSON_N…" at bounding box center [423, 228] width 363 height 46
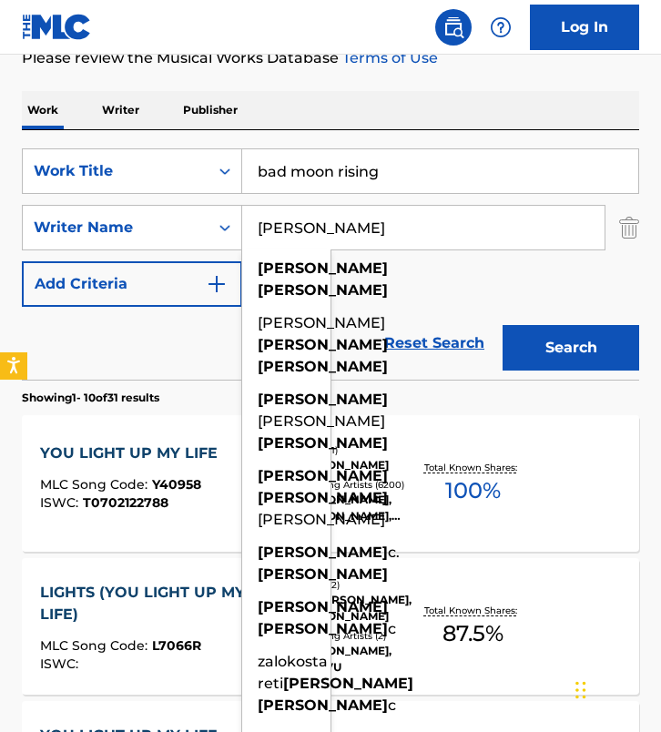
type input "[PERSON_NAME]"
click at [503, 325] on button "Search" at bounding box center [571, 348] width 137 height 46
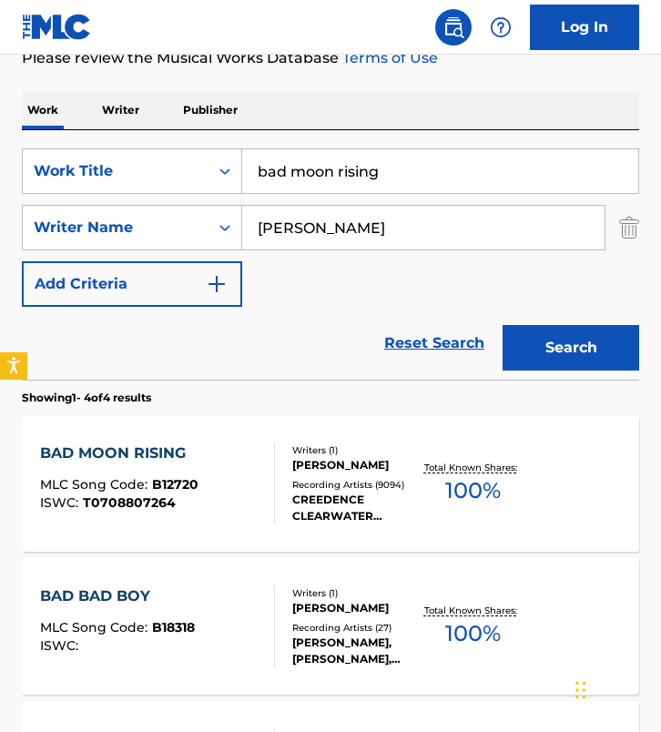
click at [242, 465] on div "BAD MOON RISING MLC Song Code : B12720 ISWC : T0708807264" at bounding box center [157, 484] width 235 height 82
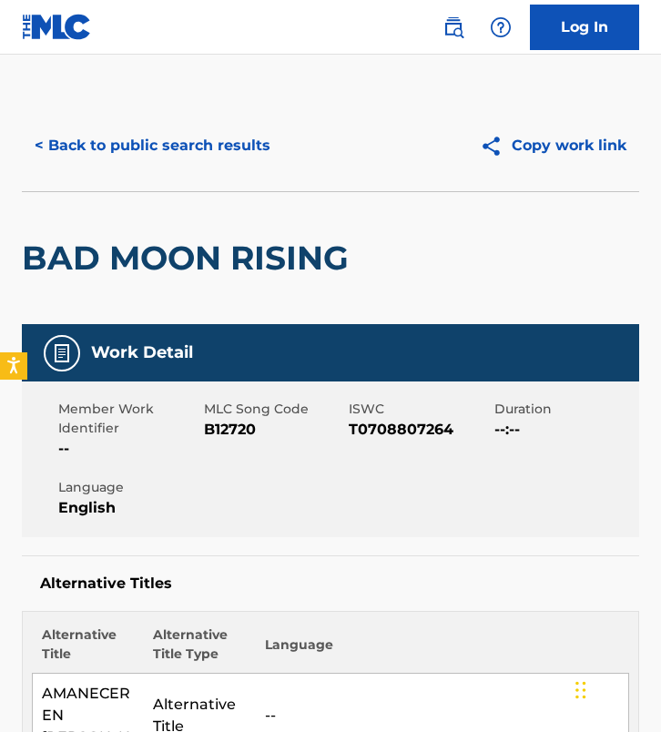
click at [241, 439] on span "B12720" at bounding box center [274, 430] width 141 height 22
copy span "B12720"
click at [128, 143] on button "< Back to public search results" at bounding box center [152, 146] width 261 height 46
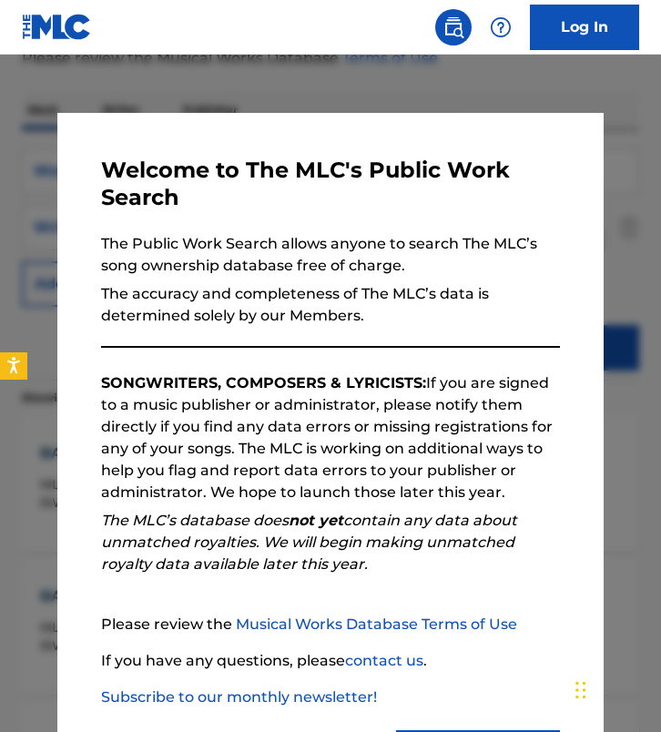
click at [135, 85] on div at bounding box center [330, 421] width 661 height 732
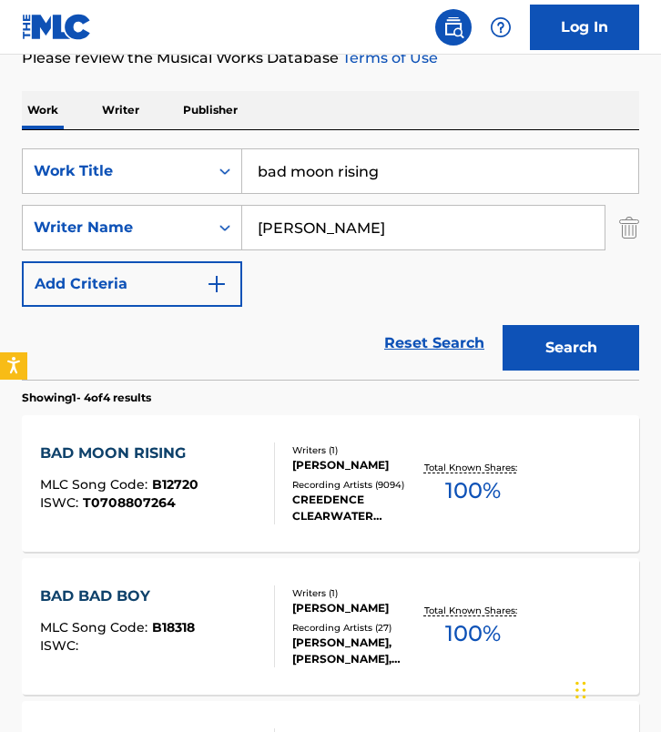
drag, startPoint x: 428, startPoint y: 170, endPoint x: 4, endPoint y: 158, distance: 424.6
click at [4, 158] on div "The MLC Public Work Search The accuracy and completeness of The MLC's data is d…" at bounding box center [330, 449] width 661 height 1236
paste input "Upside Down"
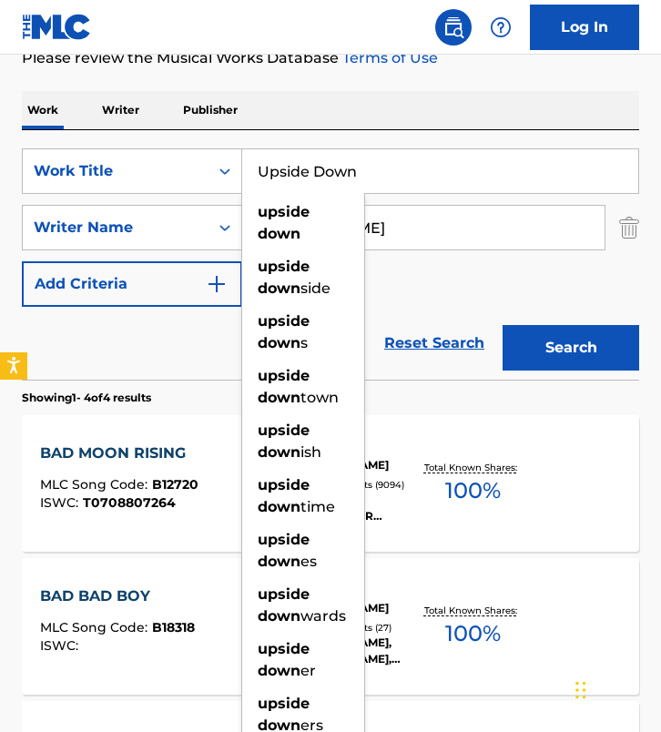
type input "Upside Down"
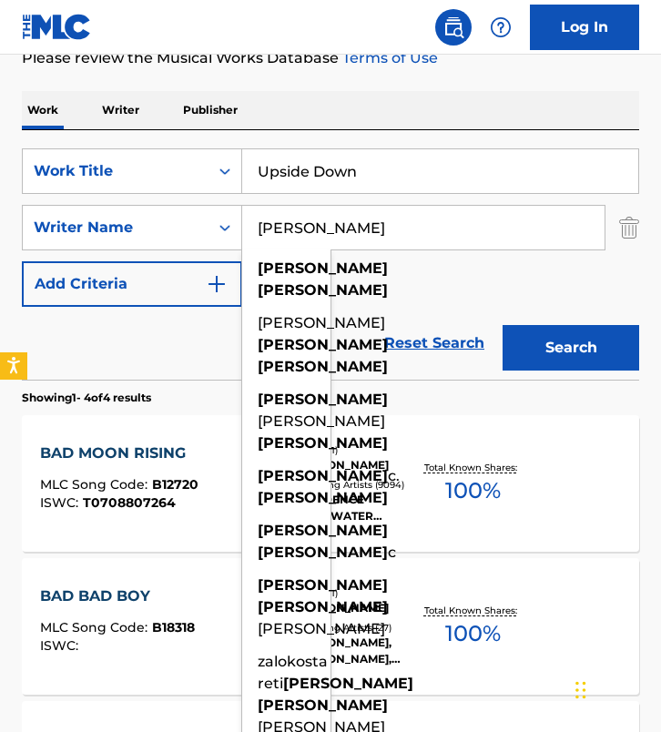
drag, startPoint x: 423, startPoint y: 219, endPoint x: 475, endPoint y: 306, distance: 101.7
click at [475, 306] on div "SearchWithCriteria56bb005a-112c-4fd1-9512-738c2e664551 Work Title Upside Down S…" at bounding box center [330, 227] width 617 height 158
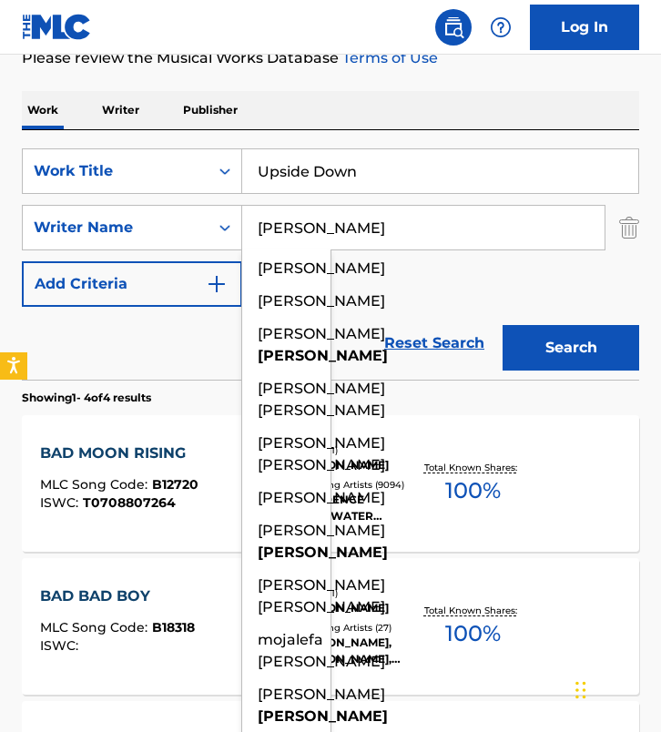
type input "[PERSON_NAME]"
click at [503, 325] on button "Search" at bounding box center [571, 348] width 137 height 46
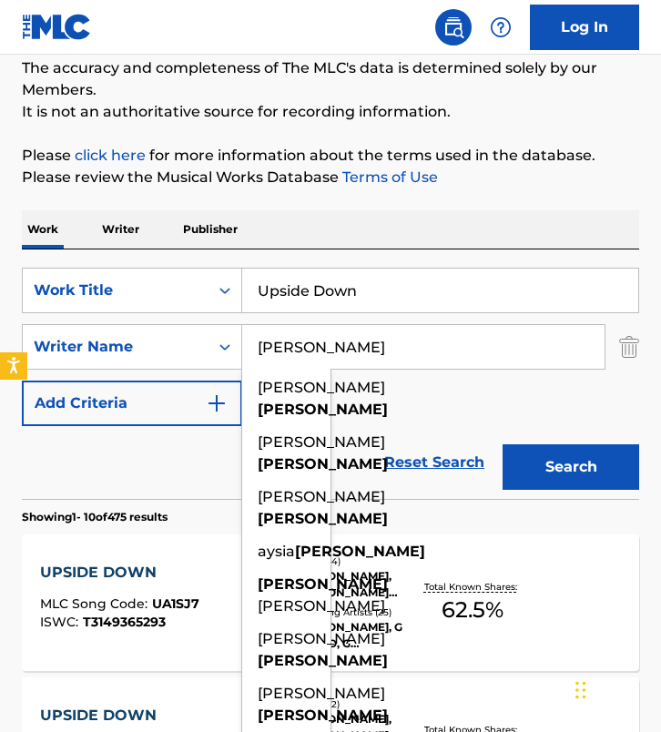
scroll to position [103, 0]
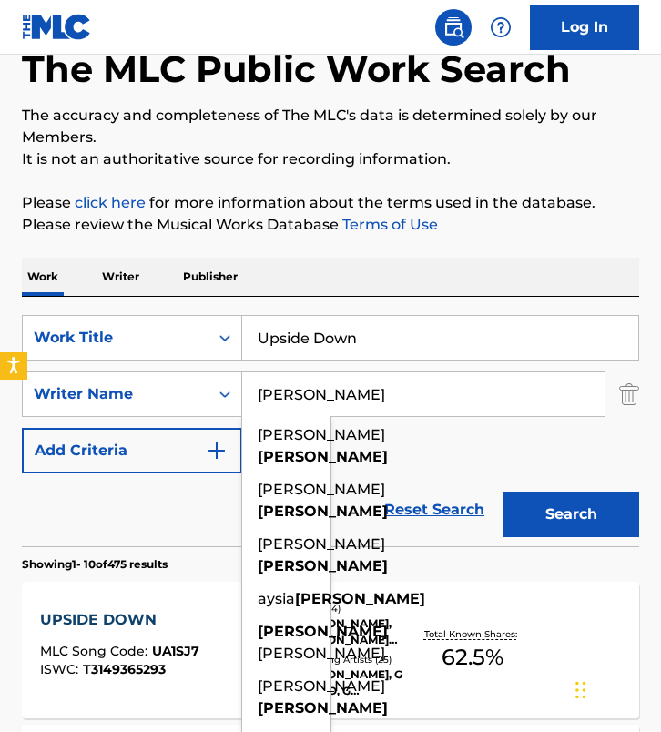
drag, startPoint x: 372, startPoint y: 330, endPoint x: -112, endPoint y: 195, distance: 502.9
click at [0, 195] on html "Accessibility Screen-Reader Guide, Feedback, and Issue Reporting | New window L…" at bounding box center [330, 263] width 661 height 732
paste input "[GEOGRAPHIC_DATA] [DATE]"
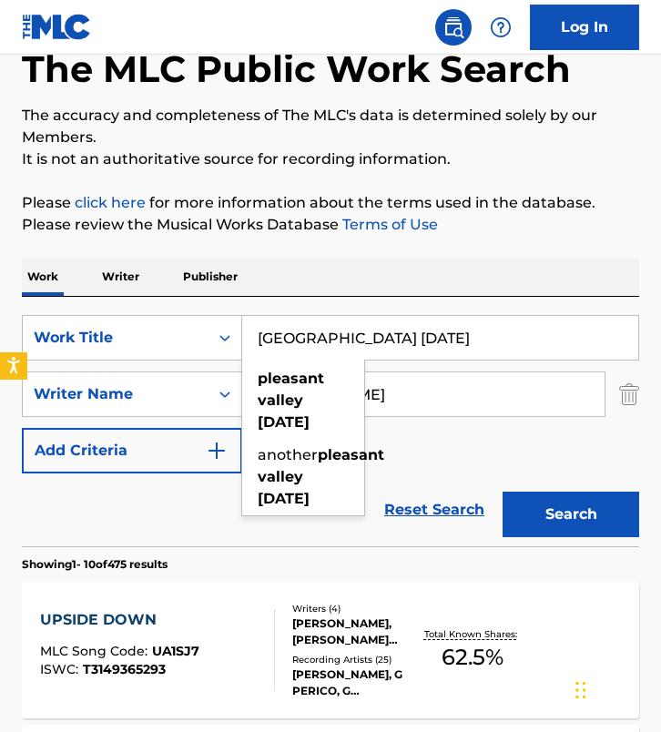
type input "[GEOGRAPHIC_DATA] [DATE]"
click at [382, 390] on input "[PERSON_NAME]" at bounding box center [423, 394] width 362 height 44
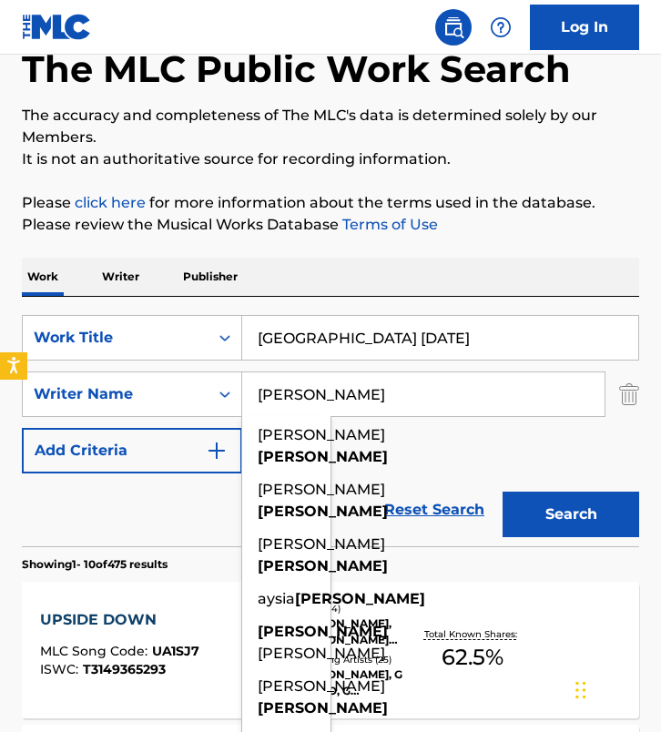
click at [382, 390] on input "[PERSON_NAME]" at bounding box center [423, 394] width 362 height 44
paste input "[PERSON_NAME]"
type input "[PERSON_NAME]"
click at [503, 492] on button "Search" at bounding box center [571, 515] width 137 height 46
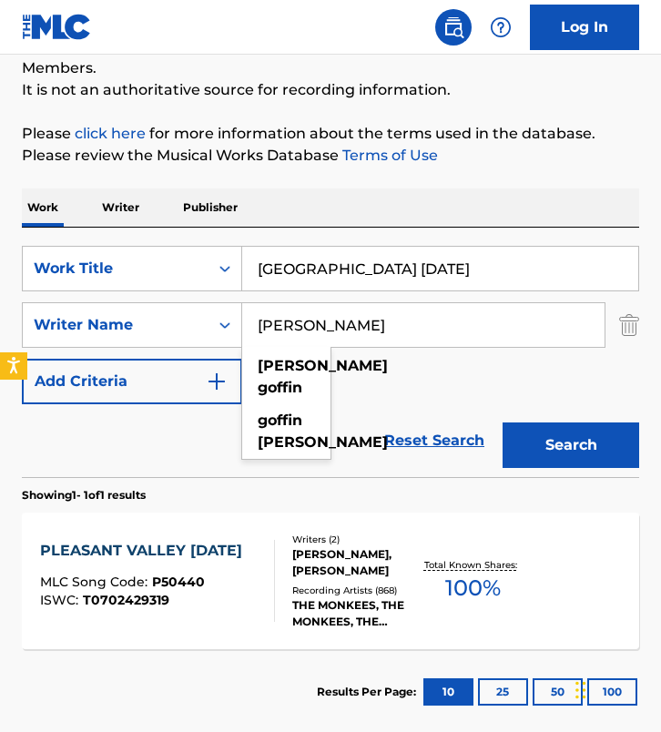
scroll to position [201, 0]
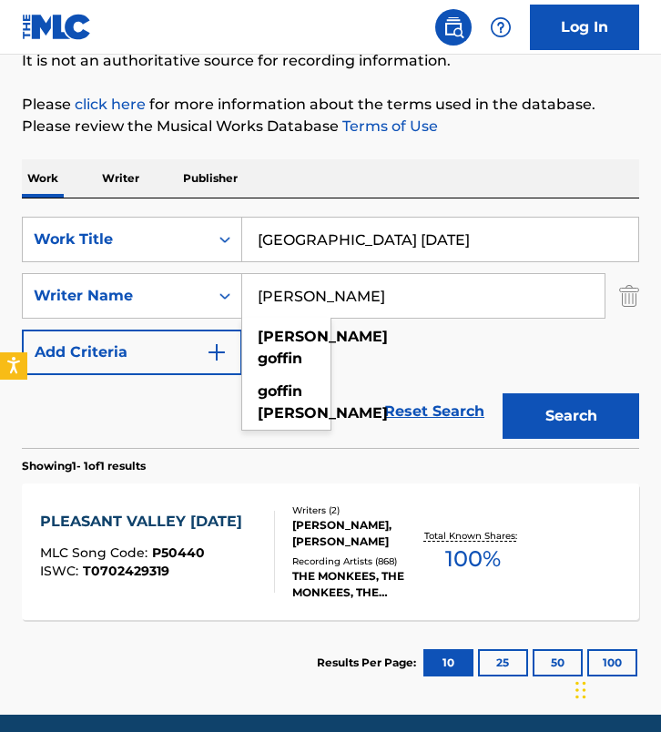
drag, startPoint x: 175, startPoint y: 438, endPoint x: 260, endPoint y: 542, distance: 134.6
click at [179, 441] on div "Reset Search Search" at bounding box center [330, 411] width 617 height 73
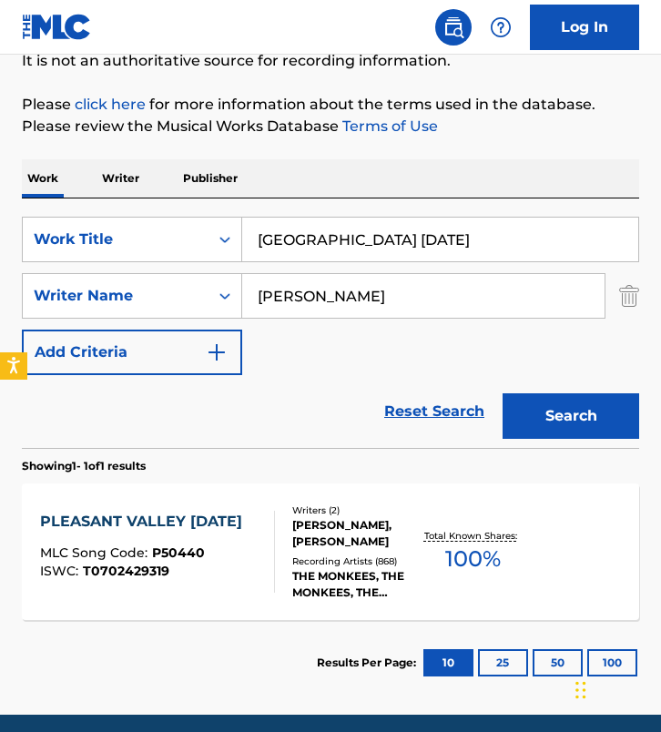
click at [261, 551] on div at bounding box center [267, 552] width 15 height 82
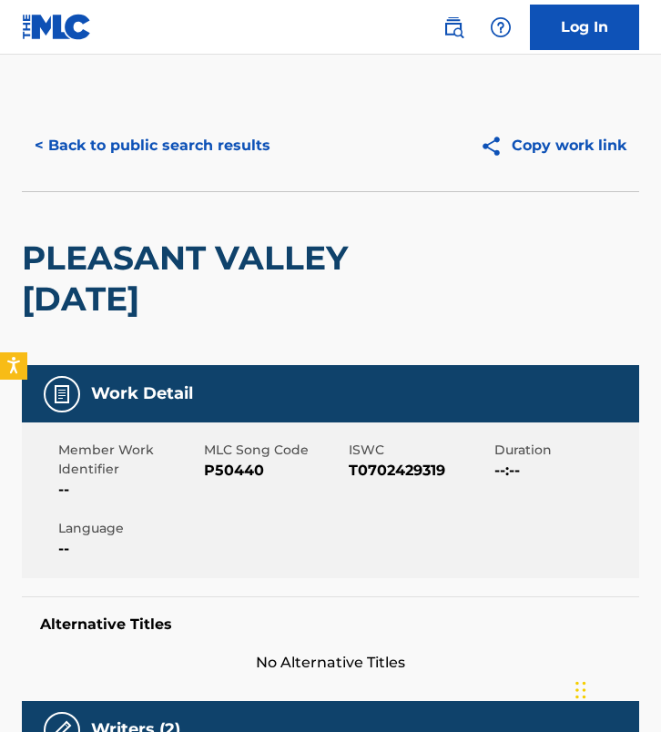
click at [234, 467] on span "P50440" at bounding box center [274, 471] width 141 height 22
click at [235, 158] on button "< Back to public search results" at bounding box center [152, 146] width 261 height 46
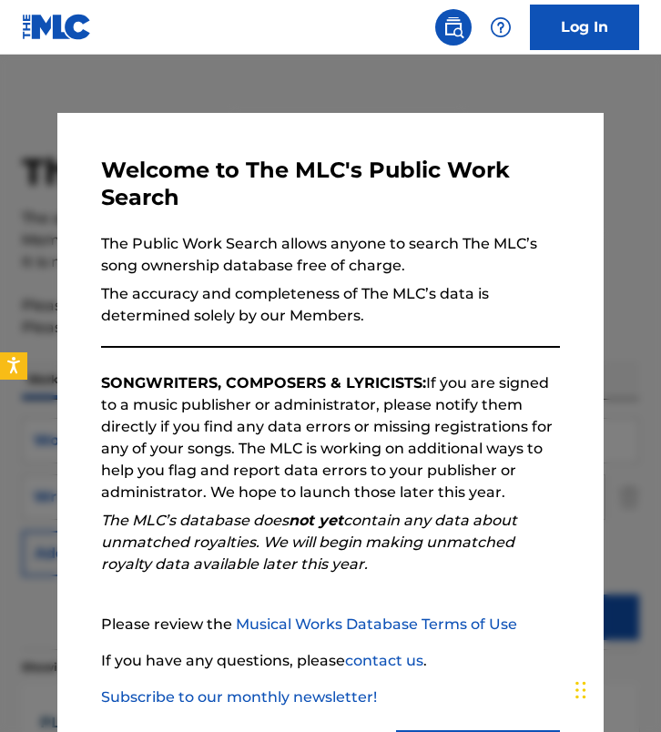
scroll to position [168, 0]
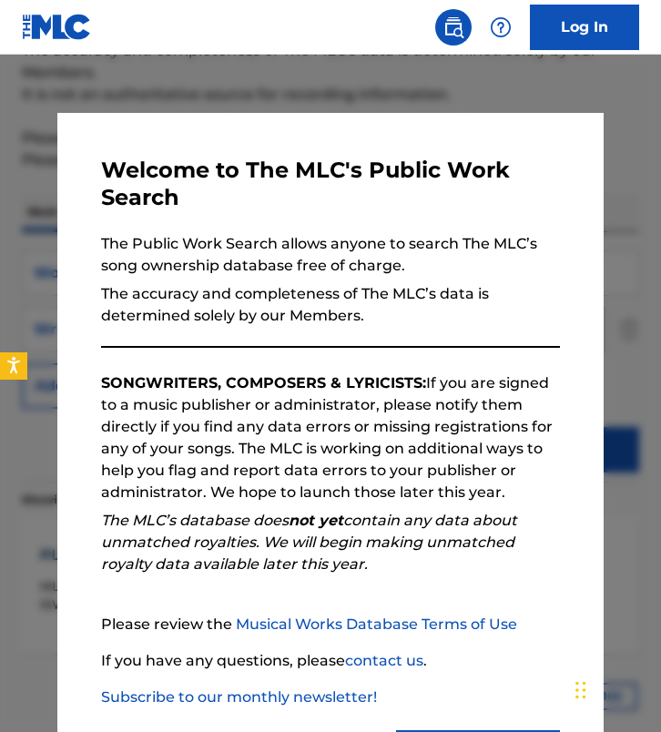
click at [168, 99] on div at bounding box center [330, 421] width 661 height 732
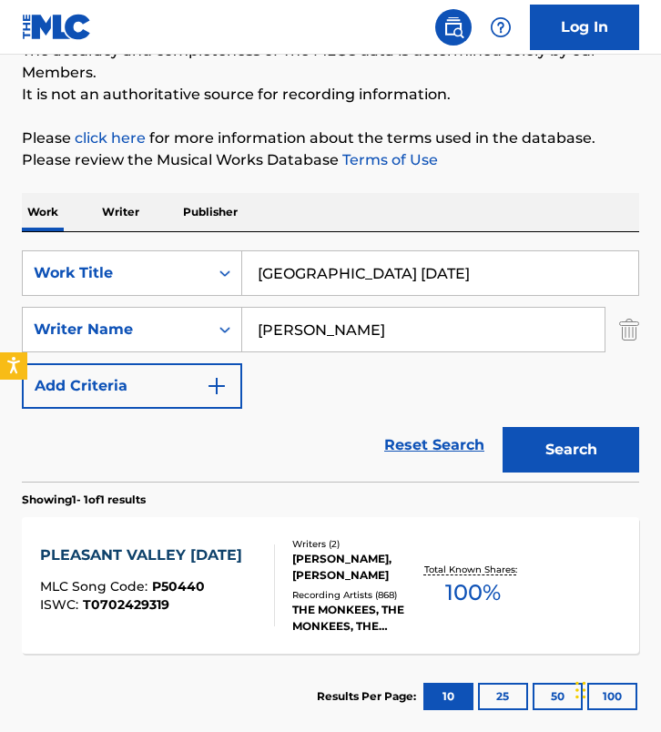
drag, startPoint x: 447, startPoint y: 279, endPoint x: -27, endPoint y: 144, distance: 493.3
click at [0, 144] on html "Accessibility Screen-Reader Guide, Feedback, and Issue Reporting | New window L…" at bounding box center [330, 198] width 661 height 732
paste input "Smells Like Teen Spirit"
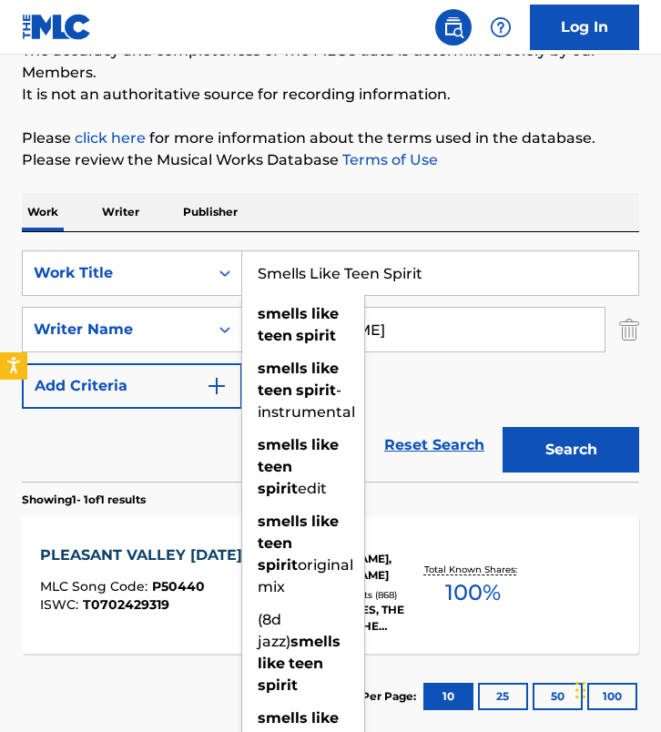
type input "Smells Like Teen Spirit"
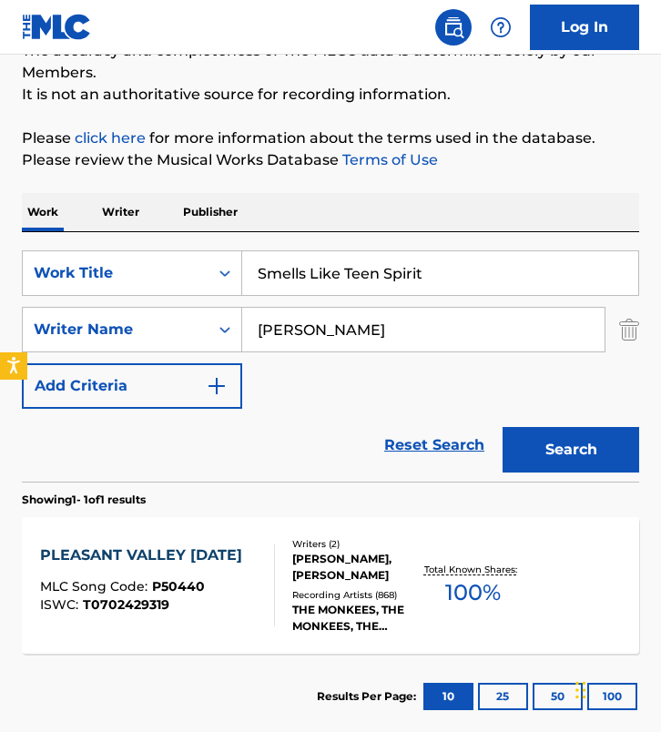
click at [340, 334] on input "[PERSON_NAME]" at bounding box center [423, 330] width 362 height 44
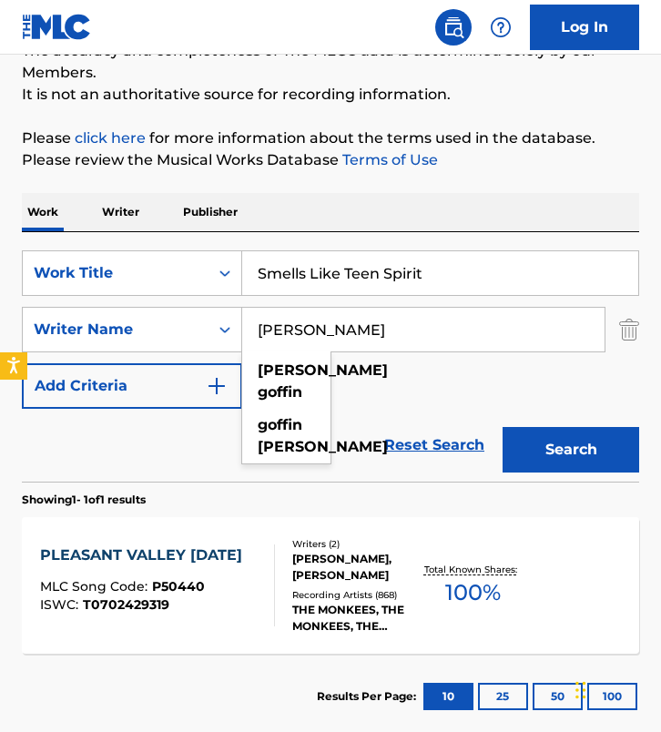
click at [340, 334] on input "[PERSON_NAME]" at bounding box center [423, 330] width 362 height 44
paste input "rohl [PERSON_NAME] Coba"
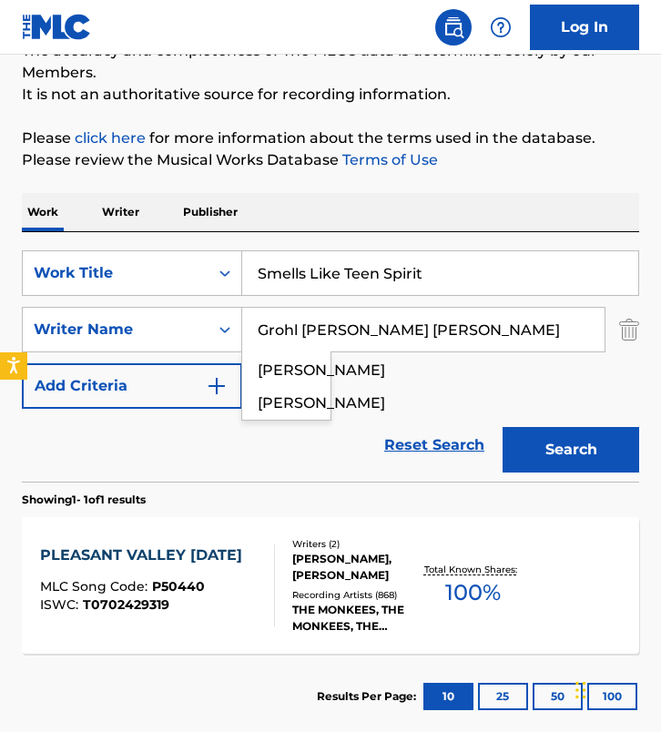
click at [503, 427] on button "Search" at bounding box center [571, 450] width 137 height 46
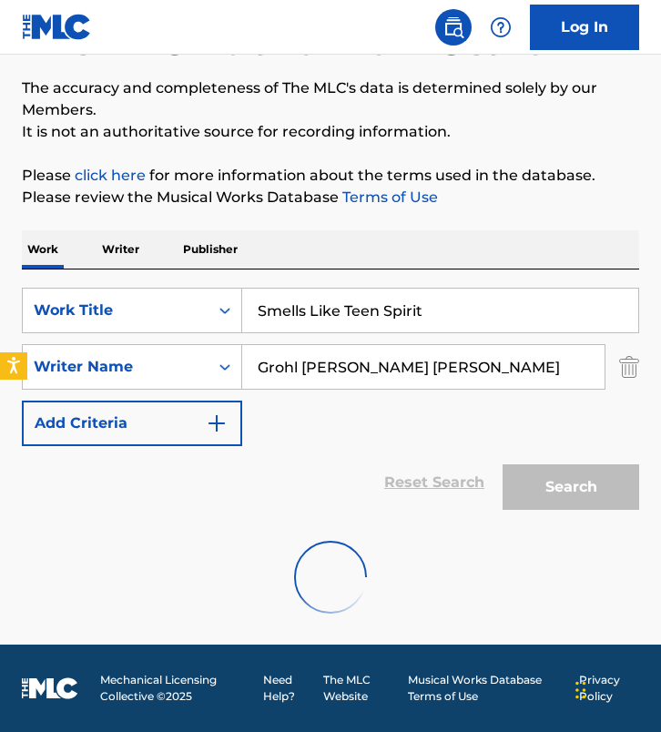
scroll to position [71, 0]
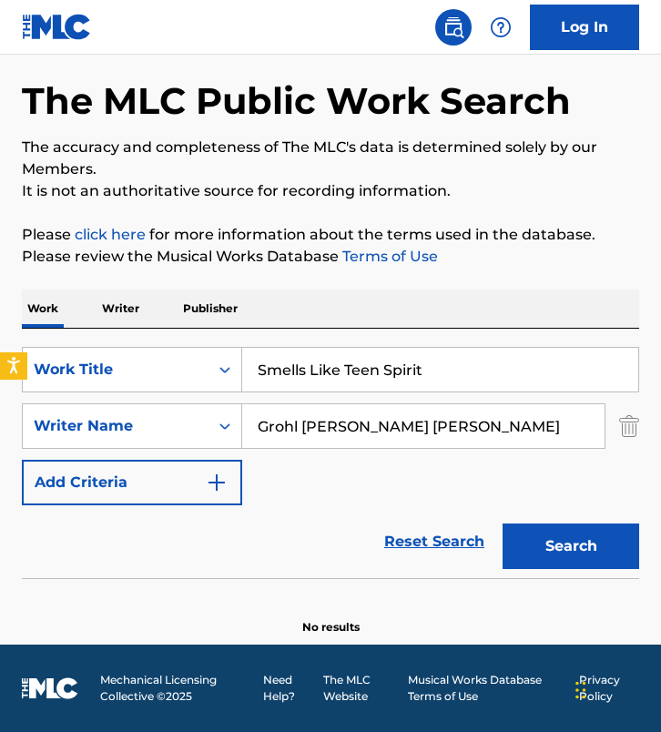
drag, startPoint x: 428, startPoint y: 428, endPoint x: 542, endPoint y: 430, distance: 113.9
click at [542, 430] on input "Grohl [PERSON_NAME] [PERSON_NAME]" at bounding box center [423, 426] width 362 height 44
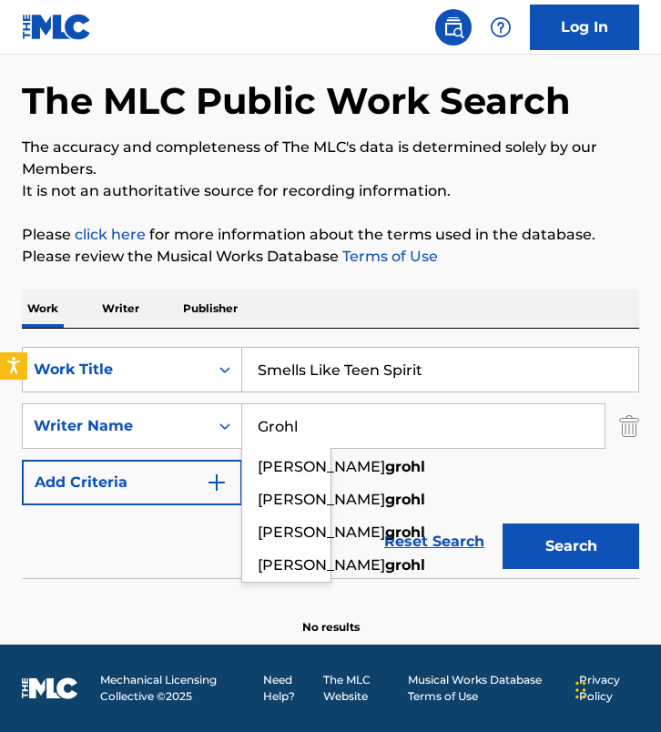
type input "Grohl"
click at [503, 524] on button "Search" at bounding box center [571, 547] width 137 height 46
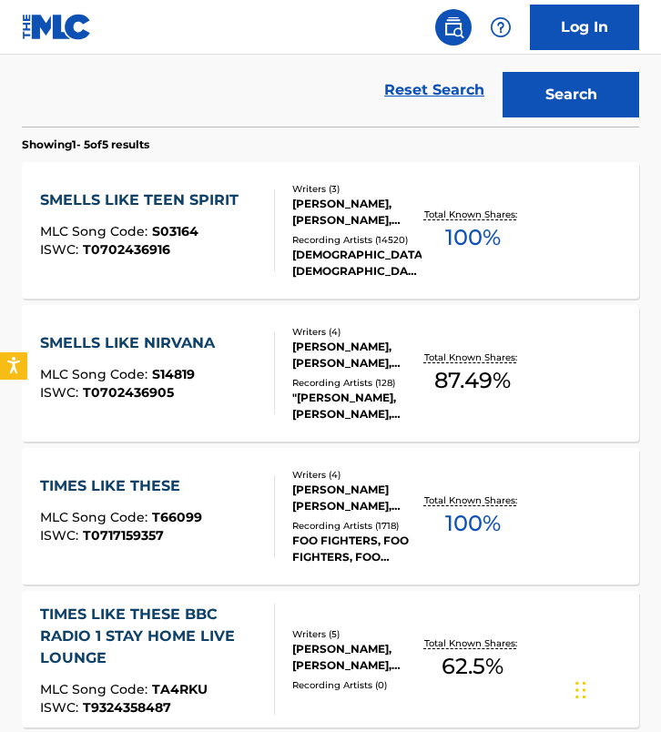
scroll to position [525, 0]
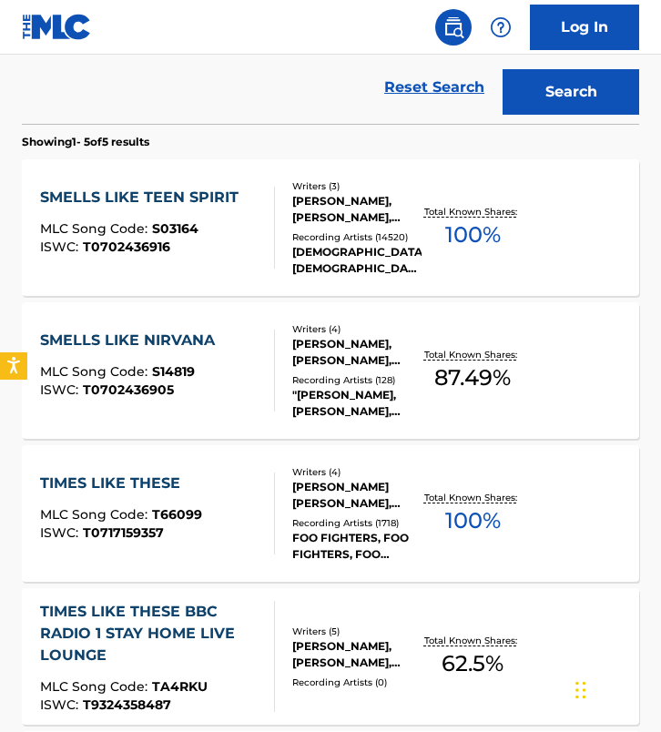
click at [259, 180] on div "SMELLS LIKE TEEN SPIRIT MLC Song Code : S03164 ISWC : T0702436916 Writers ( 3 )…" at bounding box center [330, 227] width 617 height 137
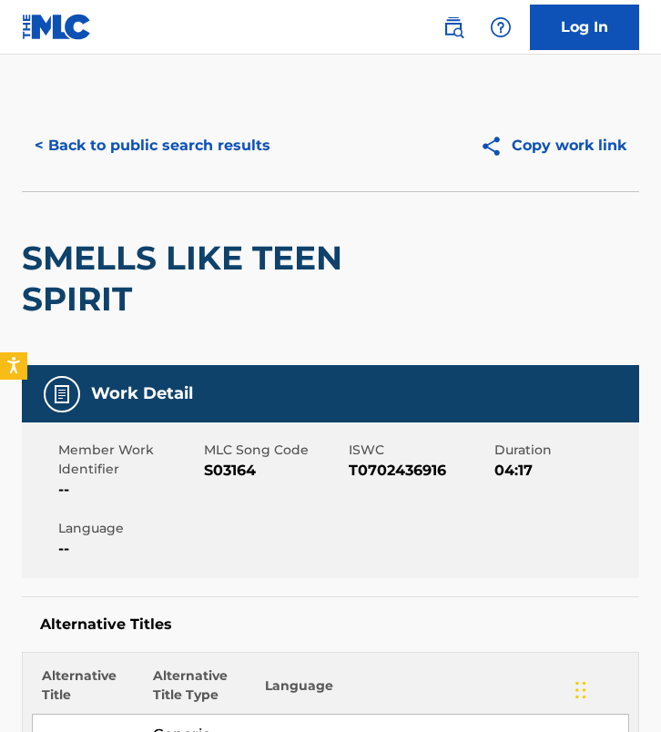
click at [230, 464] on span "S03164" at bounding box center [274, 471] width 141 height 22
copy span "S03164"
